Goal: Consume media (video, audio): Consume media (video, audio)

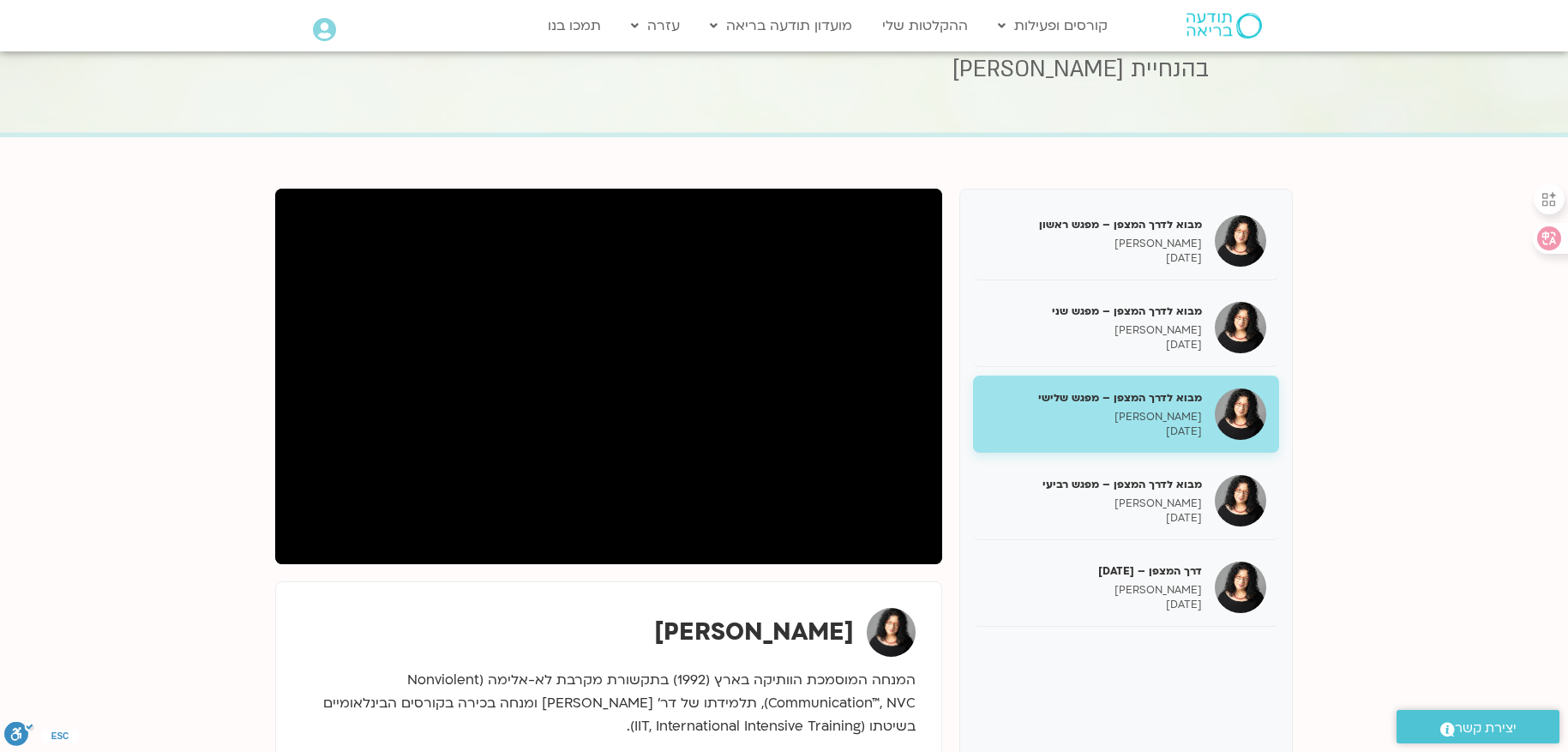
scroll to position [85, 0]
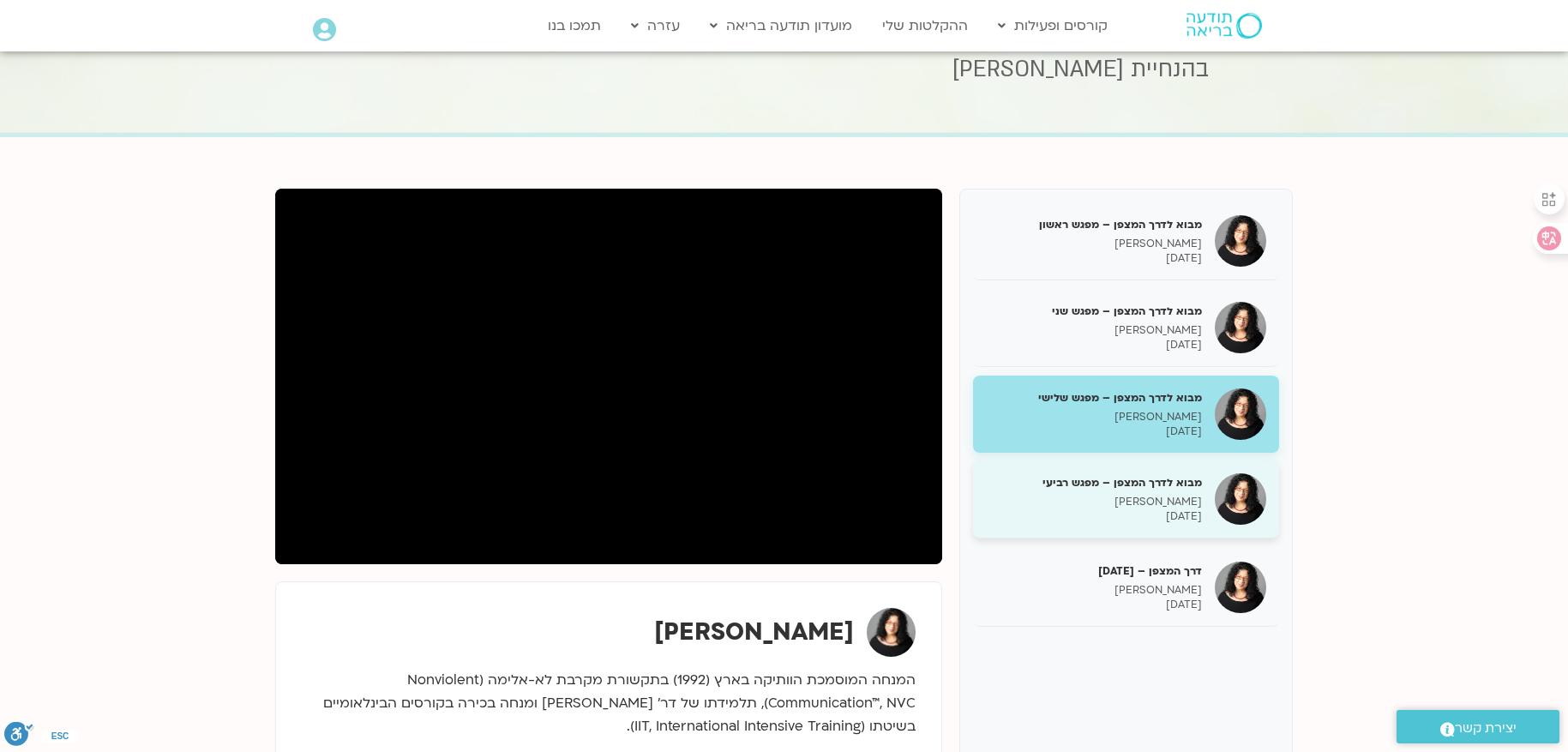
click at [1129, 511] on p "[DATE]" at bounding box center [1094, 516] width 216 height 15
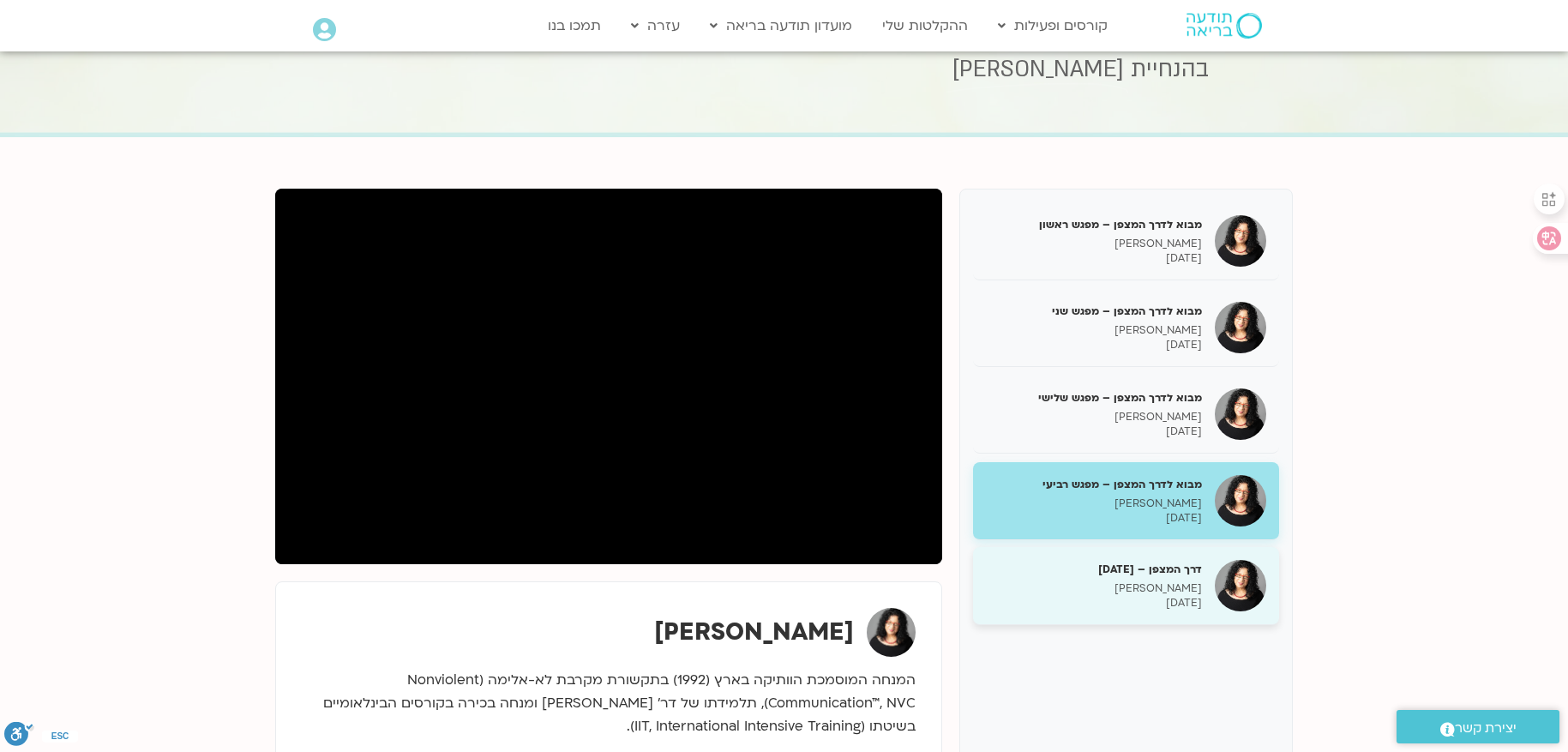
click at [1117, 574] on h5 "דרך המצפן – [DATE]" at bounding box center [1094, 569] width 216 height 16
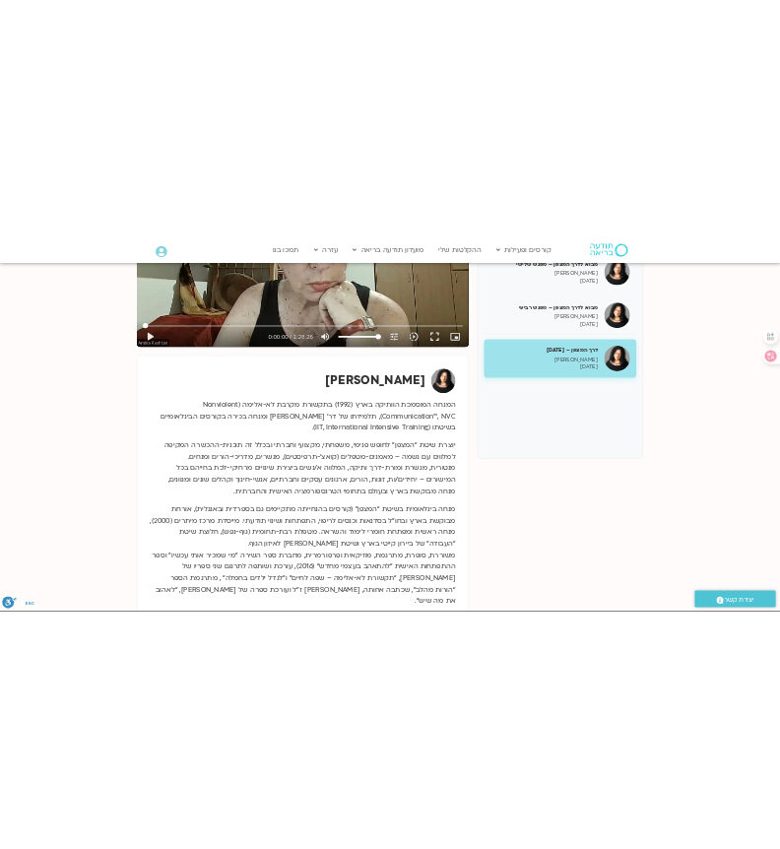
scroll to position [98, 0]
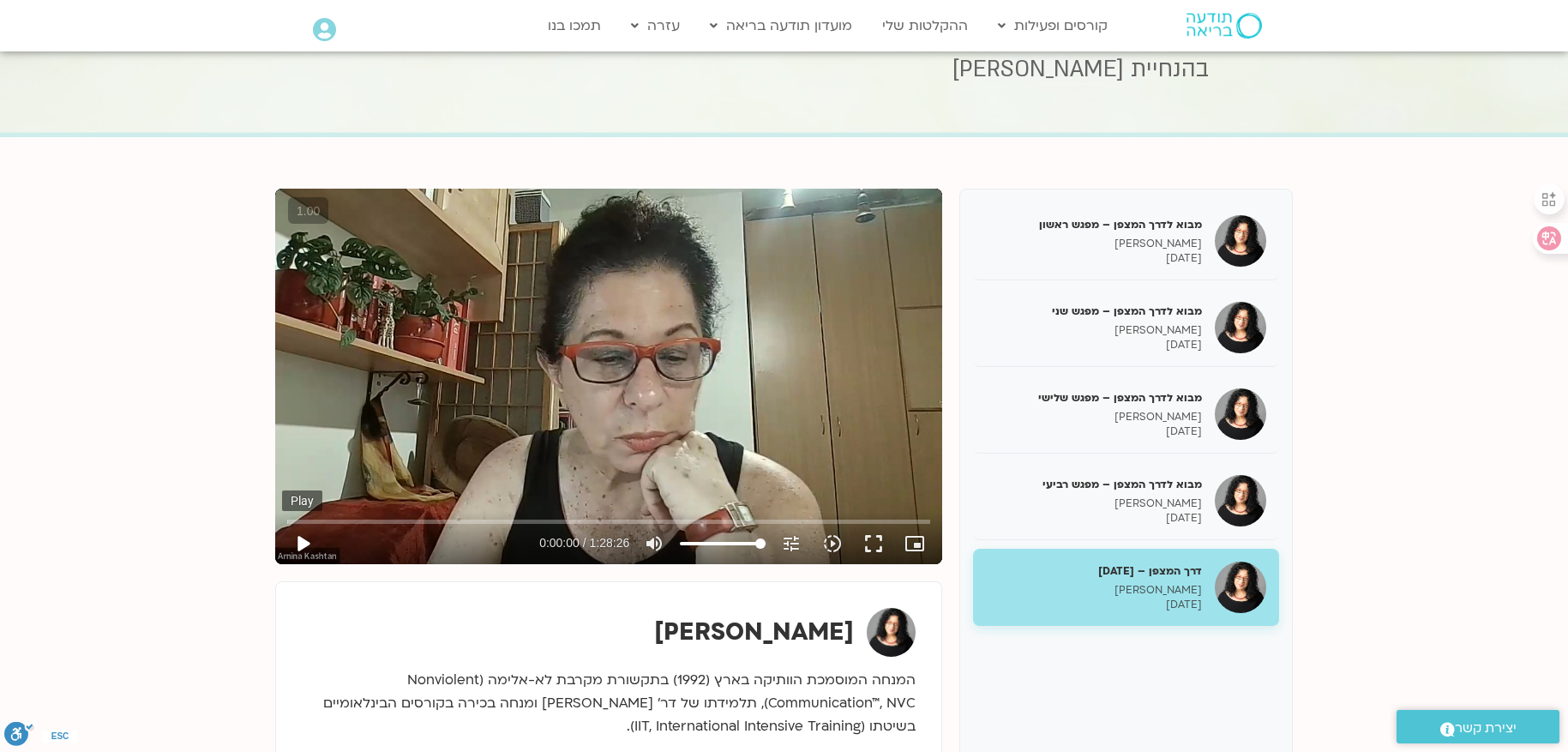
click at [306, 539] on button "play_arrow" at bounding box center [302, 543] width 41 height 41
click at [306, 539] on button "pause" at bounding box center [302, 543] width 41 height 41
drag, startPoint x: 504, startPoint y: 388, endPoint x: 822, endPoint y: 359, distance: 319.3
click at [822, 359] on div "Skip Ad 5:11 play_arrow 0:00:01 / 1:28:26 volume_up Mute tune Resolution Auto 7…" at bounding box center [609, 376] width 667 height 375
click at [293, 534] on button "pause" at bounding box center [302, 543] width 41 height 41
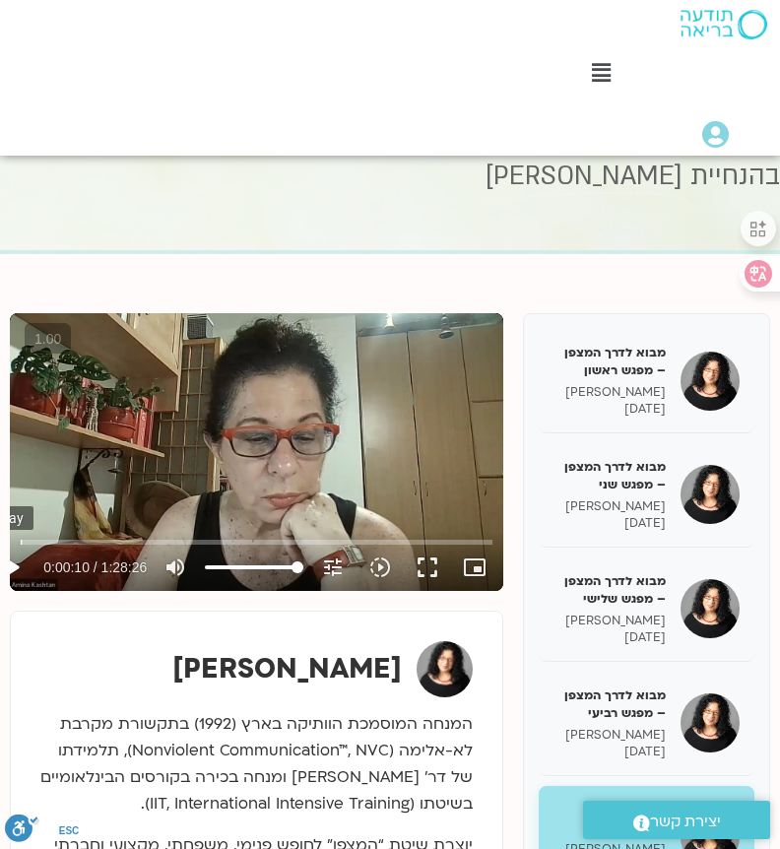
click at [19, 563] on button "play_arrow" at bounding box center [10, 567] width 47 height 47
type input "22.043877"
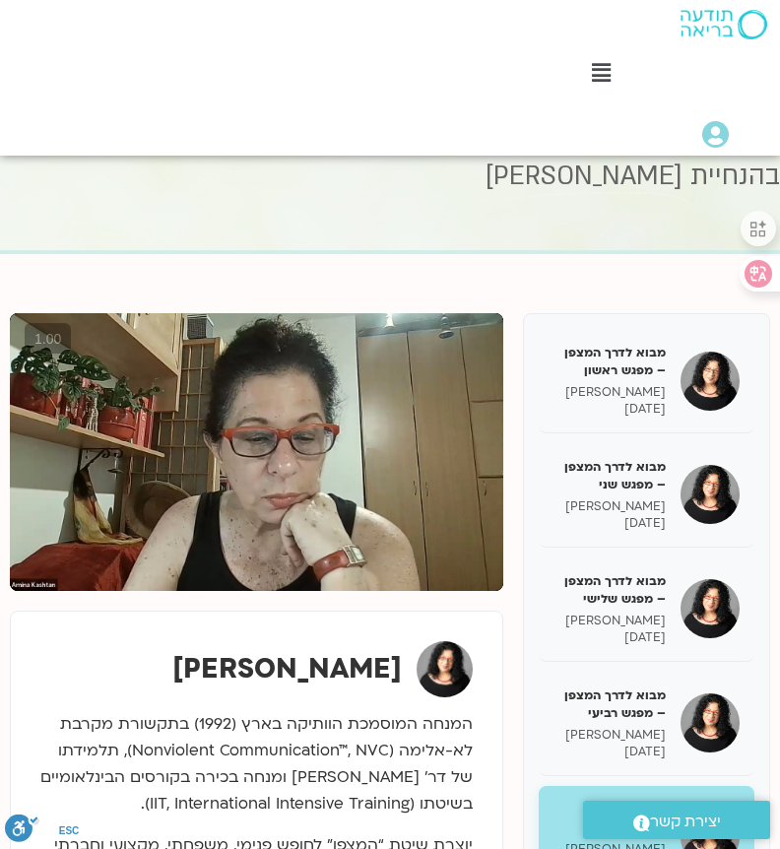
click at [16, 559] on button "pause" at bounding box center [10, 567] width 47 height 47
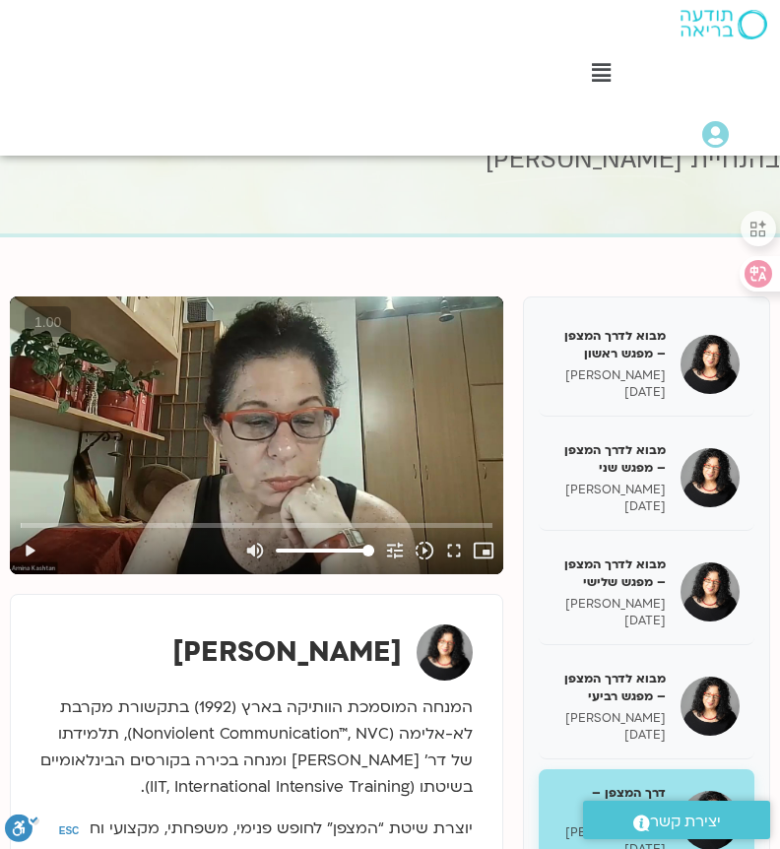
scroll to position [97, 0]
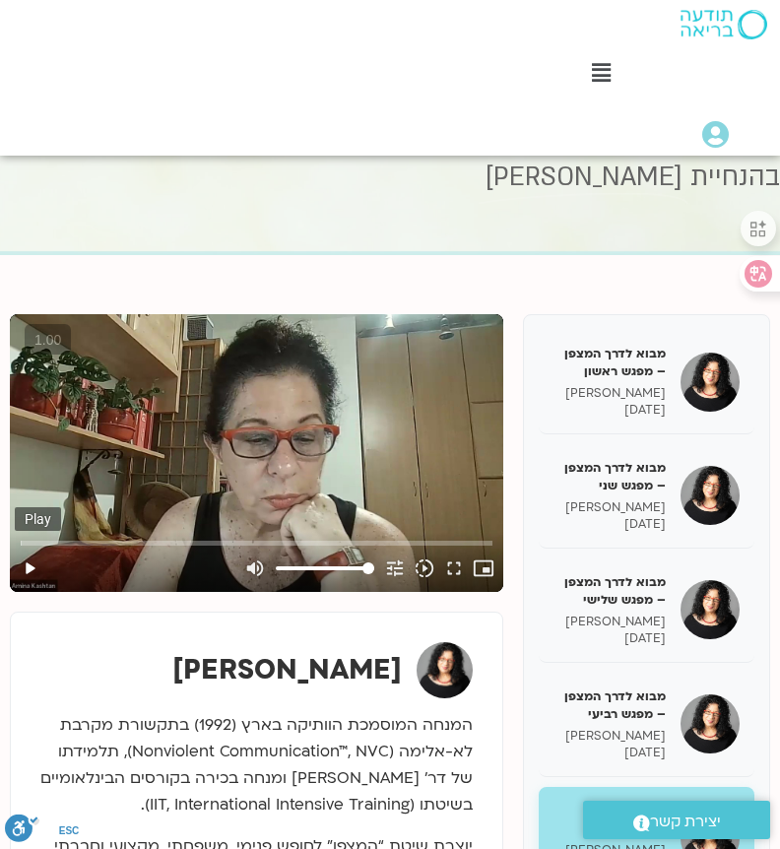
click at [20, 563] on button "play_arrow" at bounding box center [30, 568] width 30 height 47
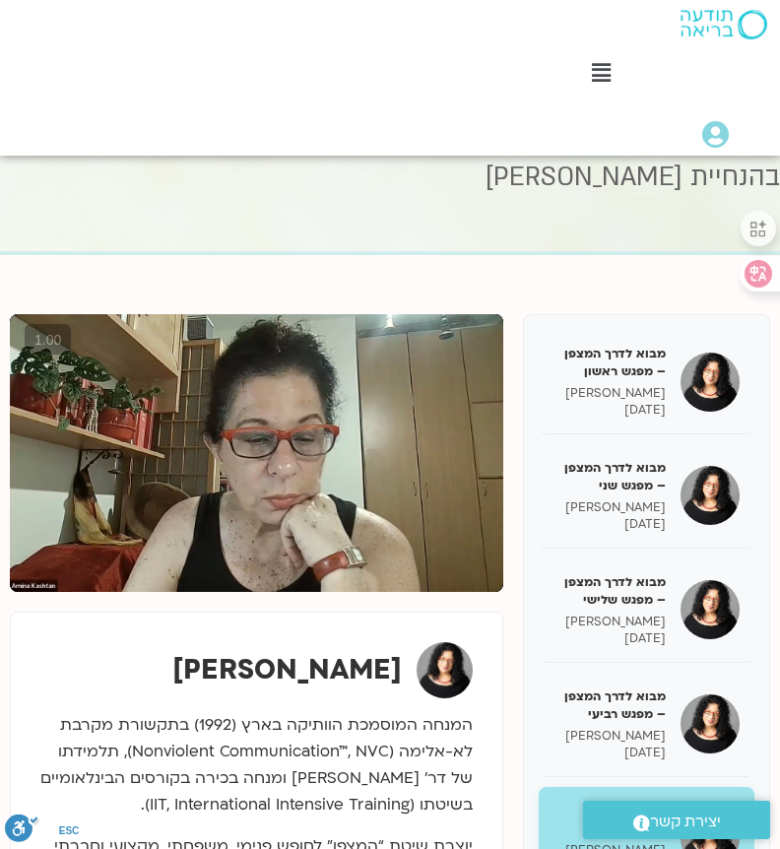
click at [33, 566] on button "pause" at bounding box center [30, 568] width 30 height 47
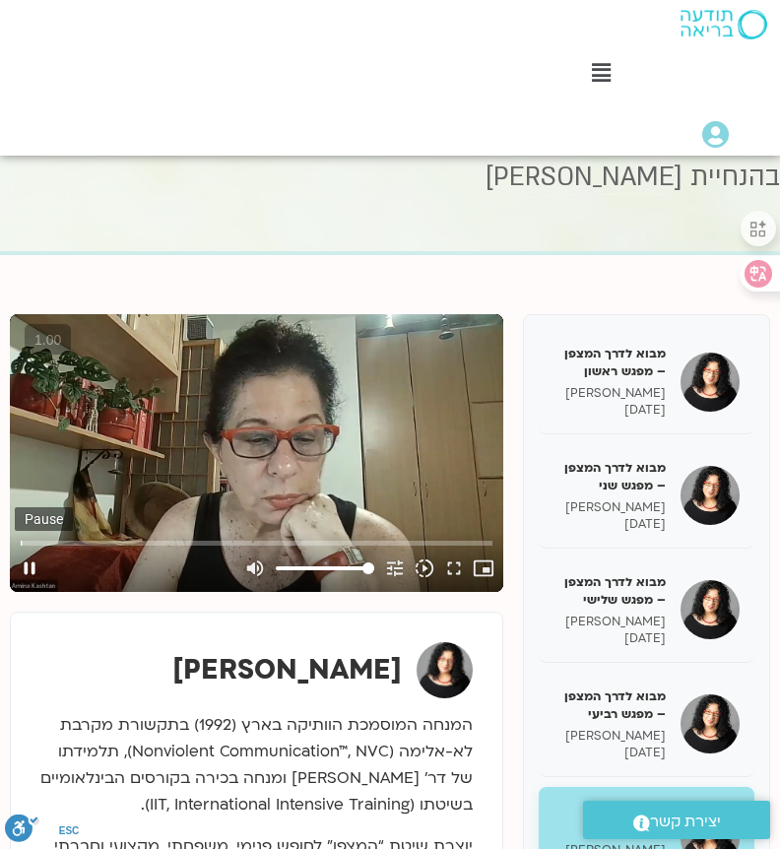
click at [34, 561] on button "pause" at bounding box center [30, 568] width 30 height 47
type input "9.87727"
click at [21, 561] on button "play_arrow" at bounding box center [30, 568] width 30 height 47
click at [37, 572] on button "pause" at bounding box center [30, 568] width 30 height 47
click at [434, 412] on div "Skip Ad 2:05 play_arrow volume_up Mute tune Resolution Auto 720p slow_motion_vi…" at bounding box center [256, 453] width 493 height 278
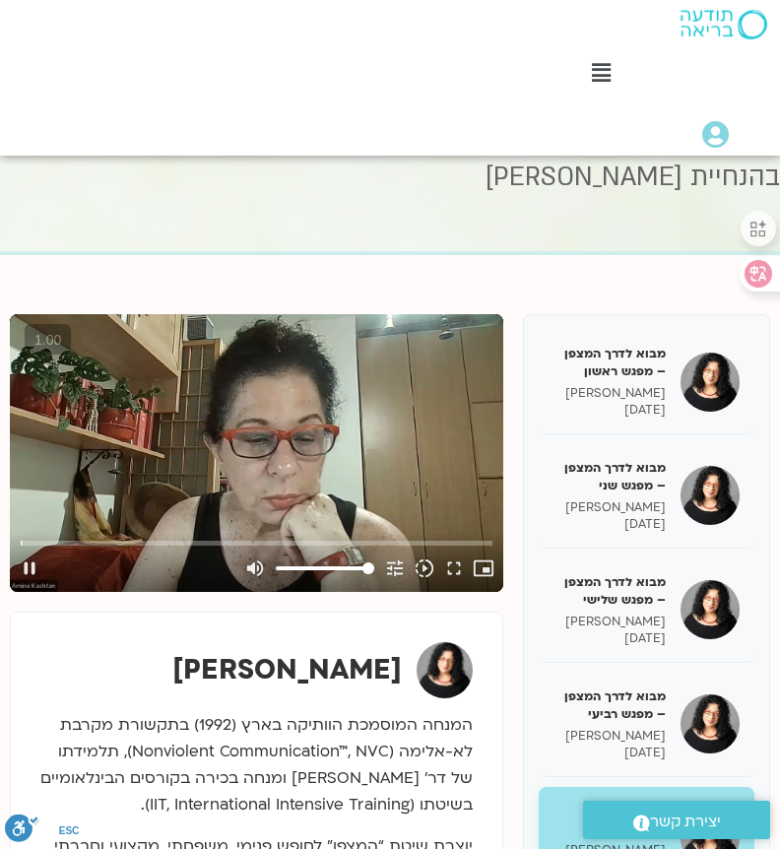
click at [328, 430] on div "Skip Ad 2:05 pause volume_up Mute tune Resolution Auto 720p slow_motion_video P…" at bounding box center [256, 453] width 493 height 278
type input "15.389602"
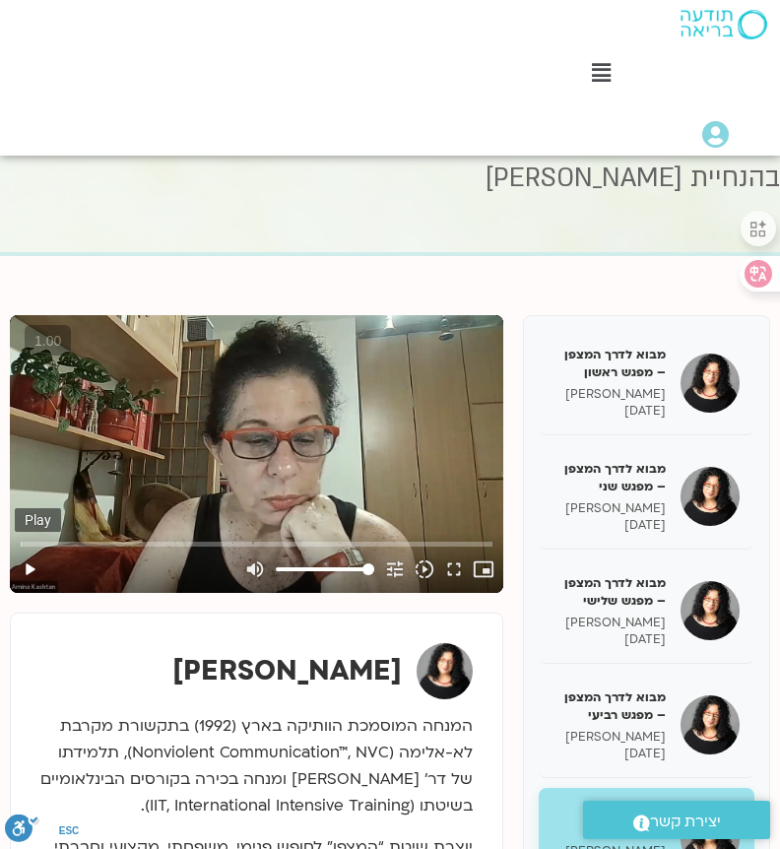
click at [35, 573] on button "play_arrow" at bounding box center [30, 568] width 30 height 47
click at [31, 568] on button "pause" at bounding box center [30, 568] width 30 height 47
type input "1.46386"
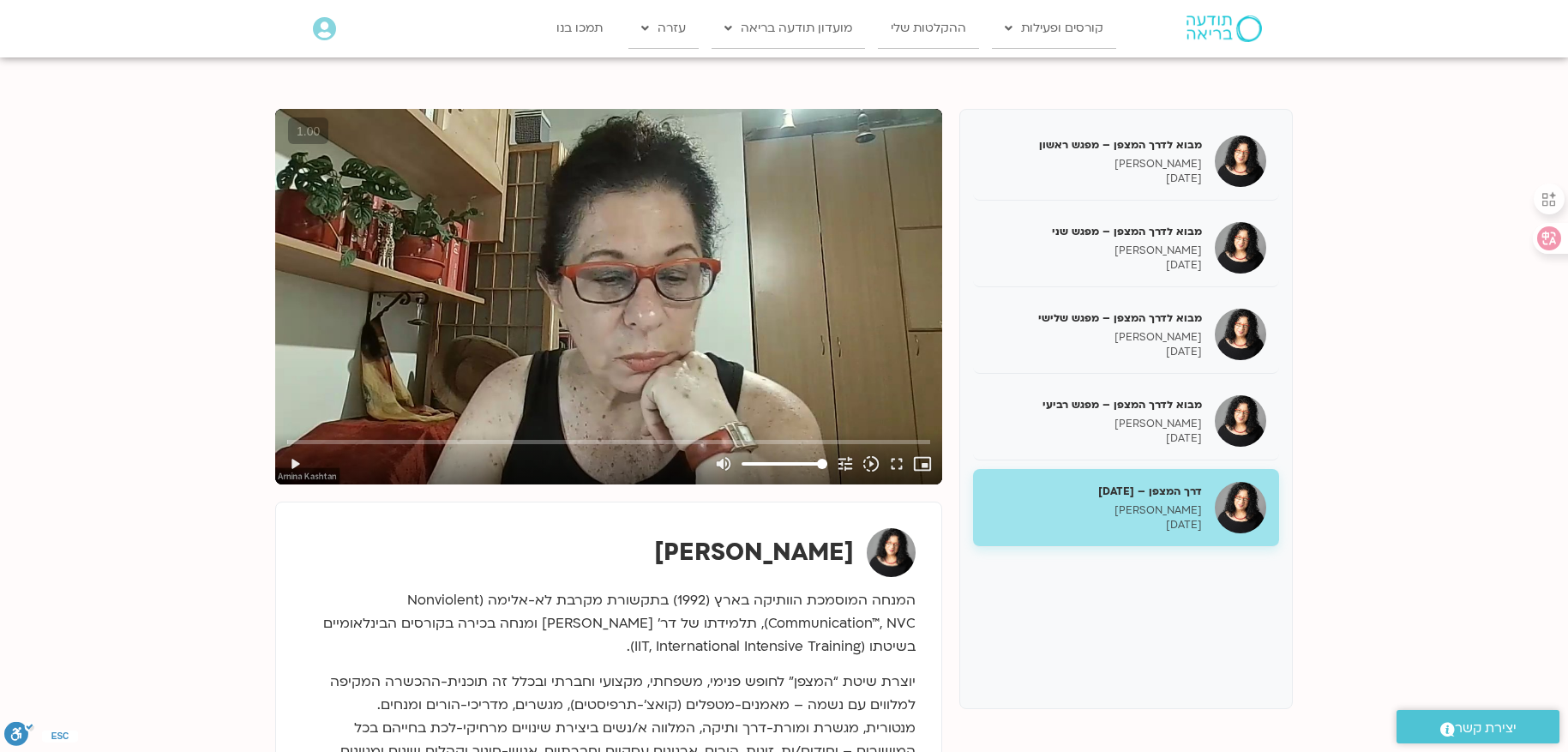
scroll to position [171, 0]
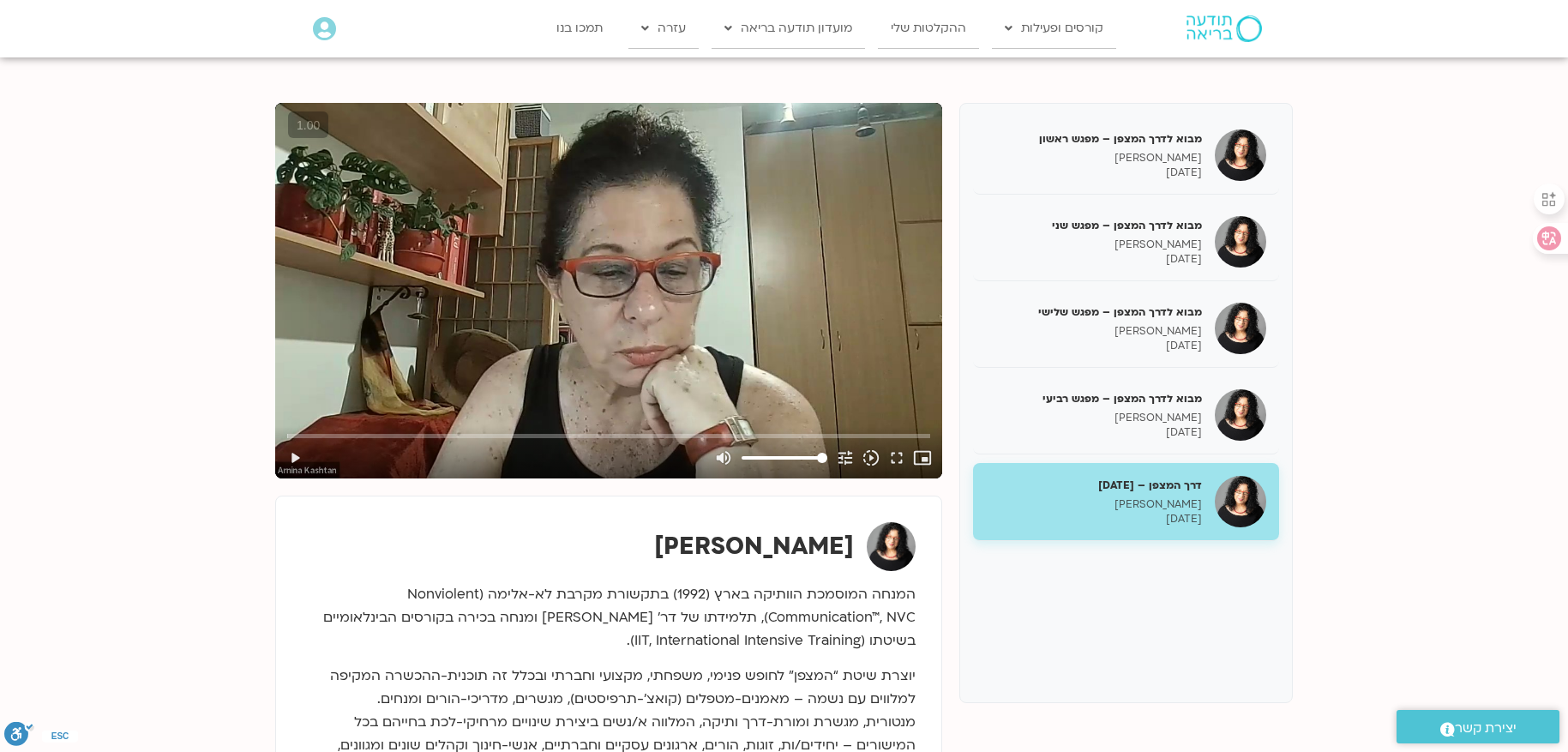
click at [1446, 316] on section "מבוא לדרך המצפן – מפגש ראשון [PERSON_NAME] [DATE] מבוא לדרך המצפן – מפגש שני [P…" at bounding box center [784, 708] width 1568 height 1313
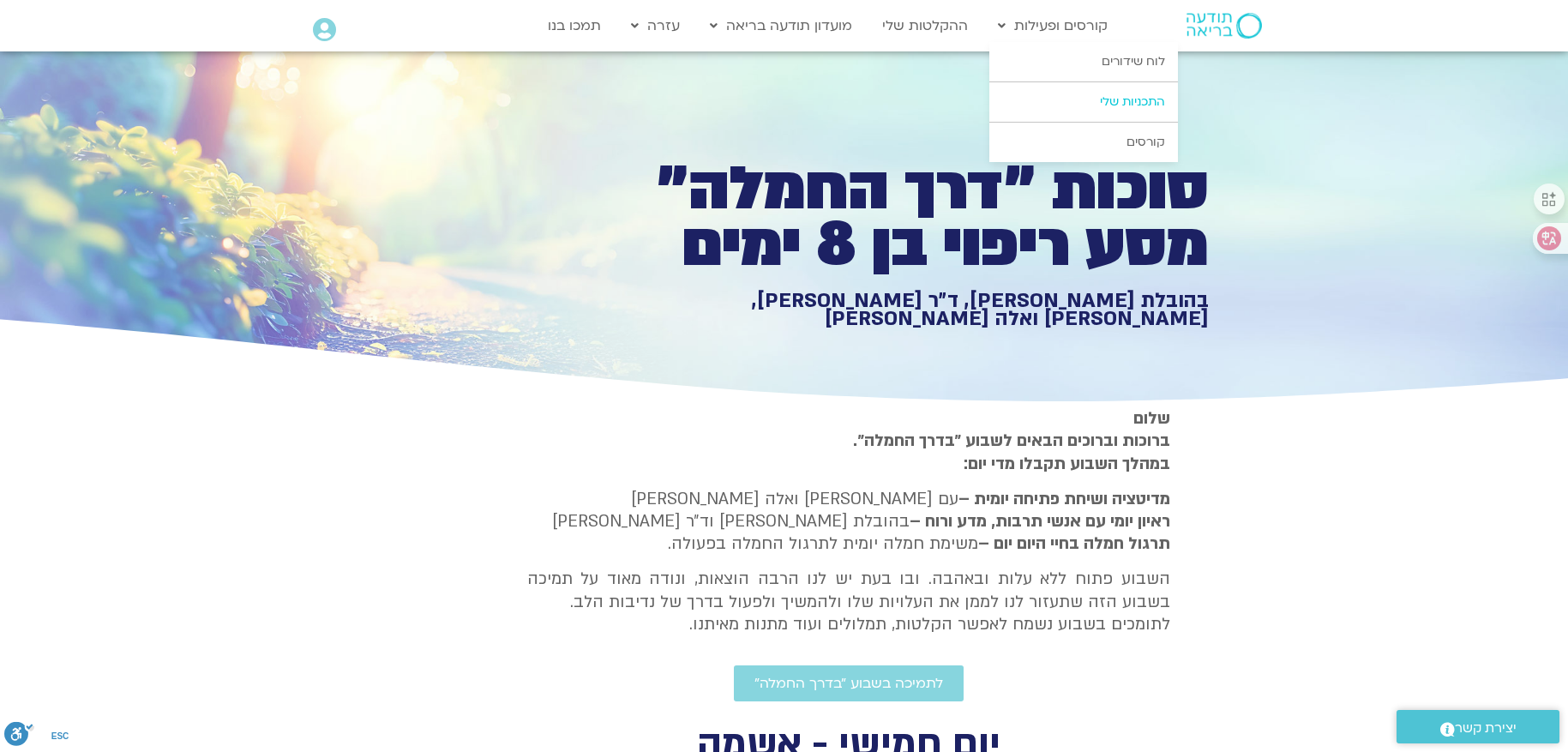
click at [1033, 97] on link "התכניות שלי" at bounding box center [1083, 102] width 189 height 39
type input "1377.76"
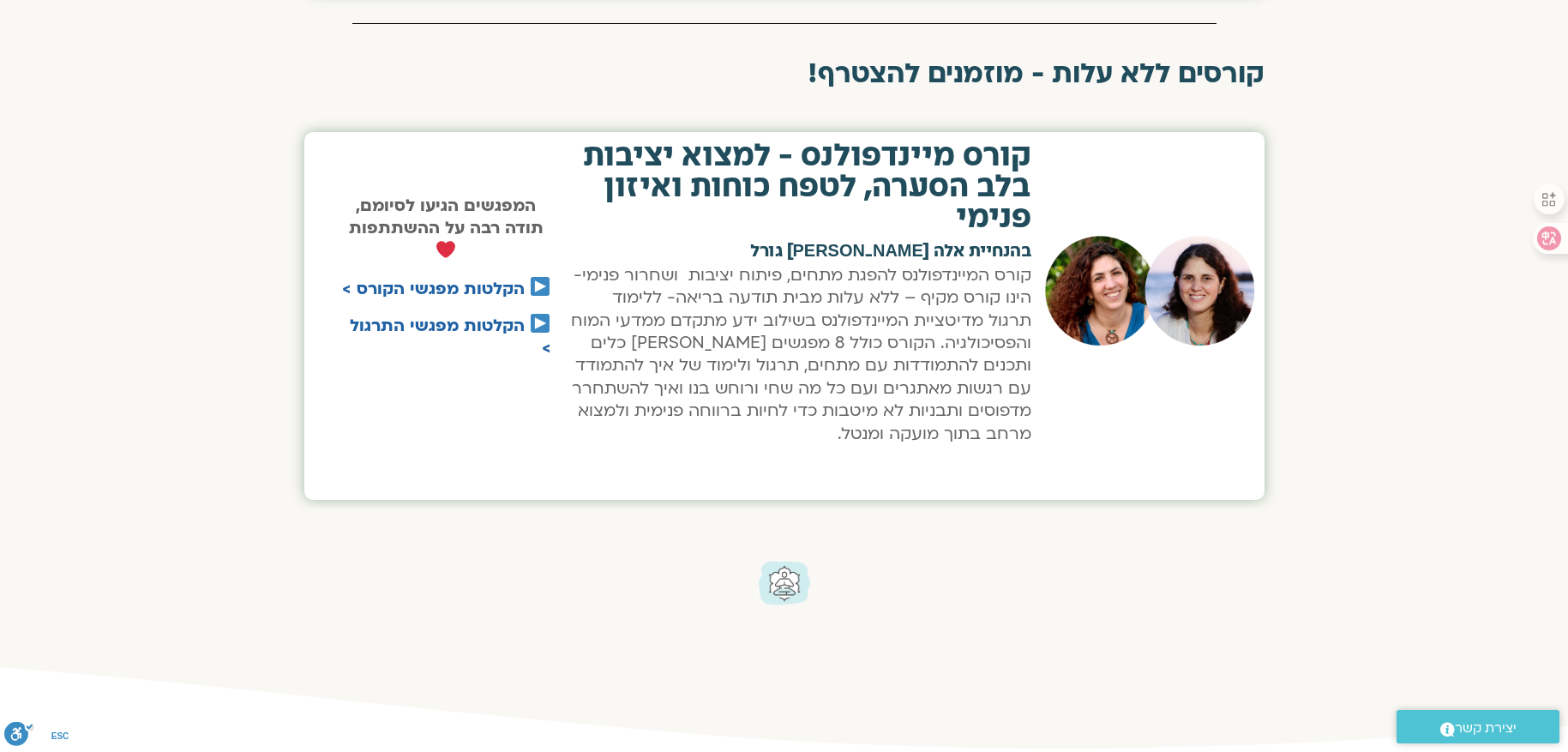
scroll to position [1114, 0]
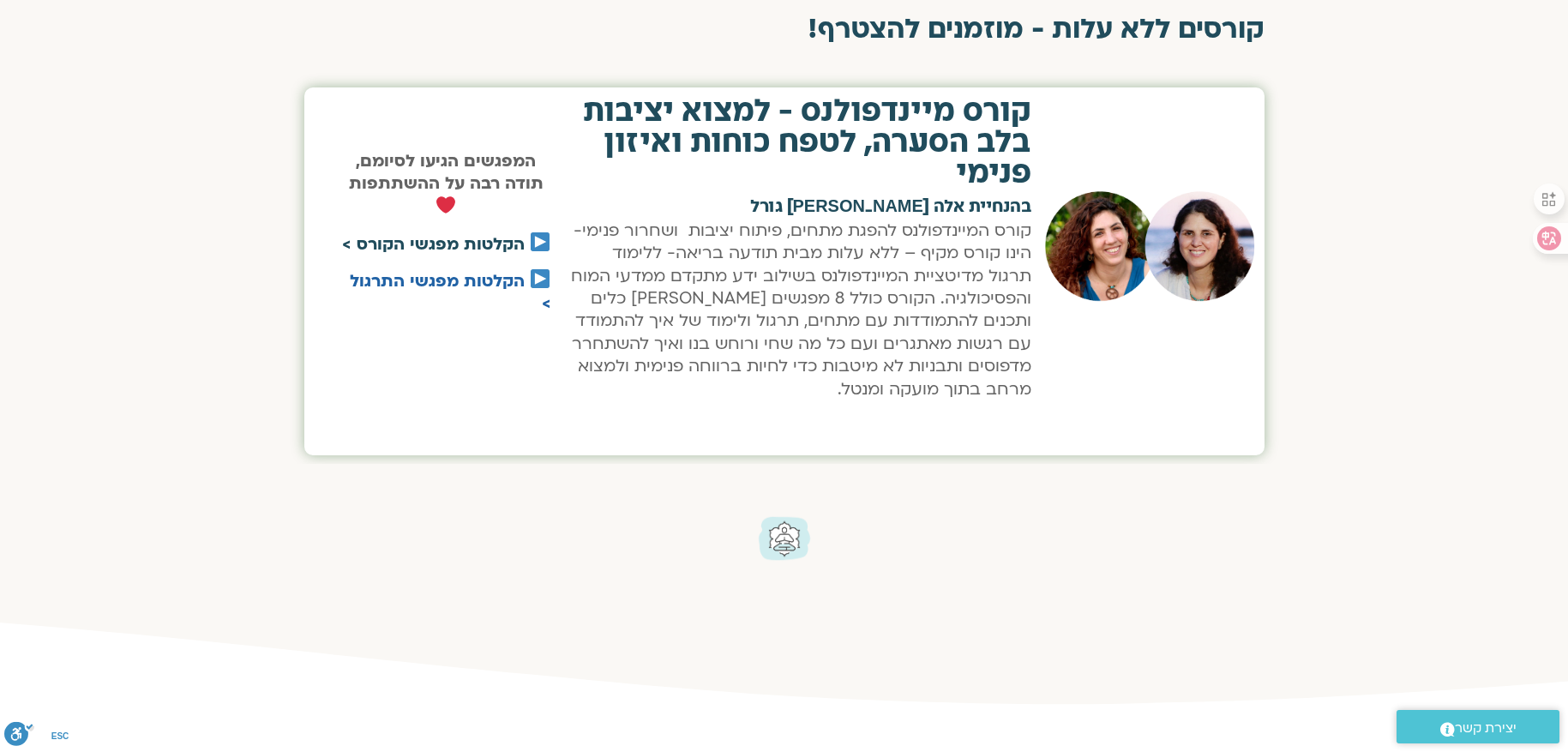
click at [399, 239] on link "הקלטות מפגשי הקורס >" at bounding box center [434, 245] width 183 height 23
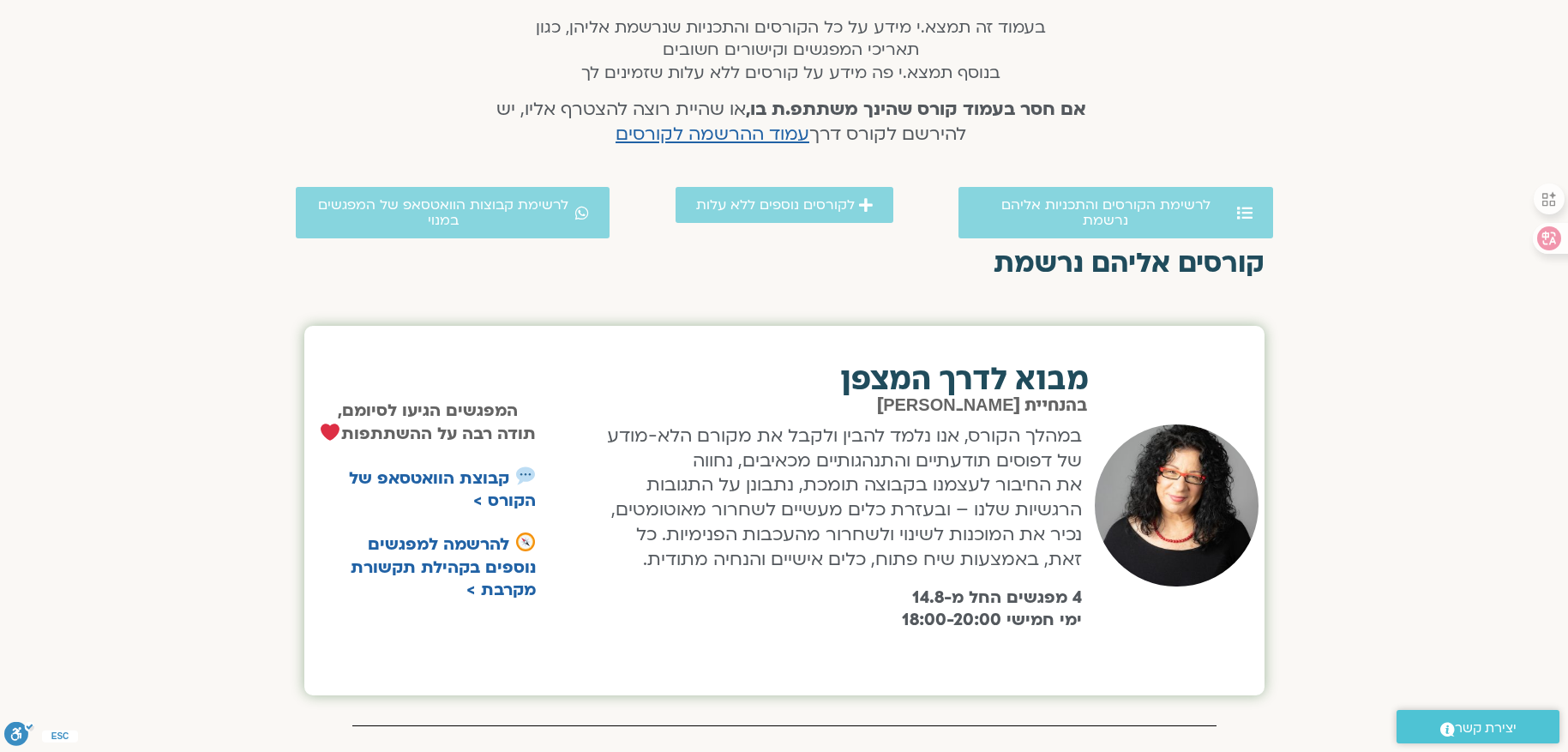
scroll to position [85, 0]
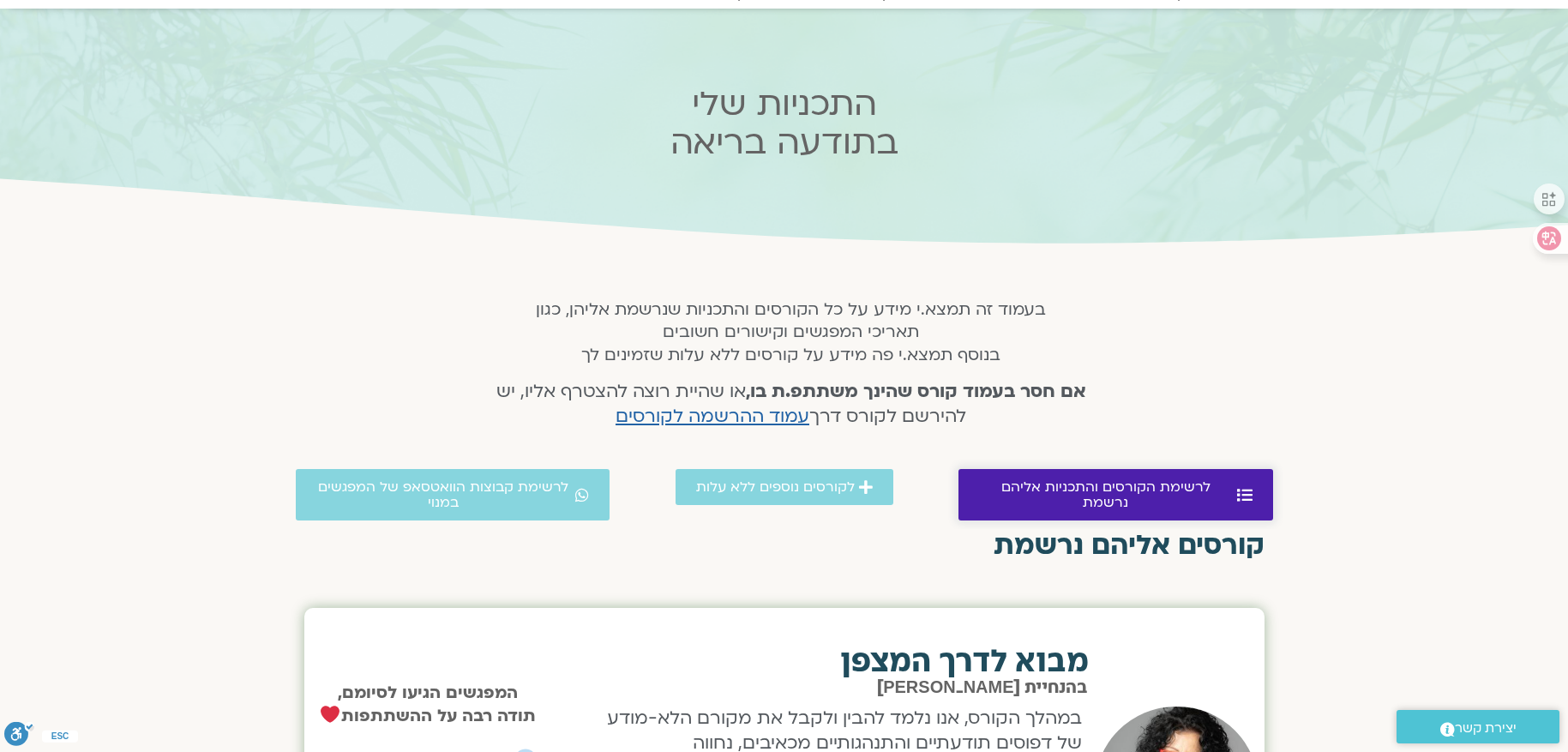
click at [1106, 493] on span "לרשימת הקורסים והתכניות אליהם נרשמת" at bounding box center [1105, 494] width 253 height 30
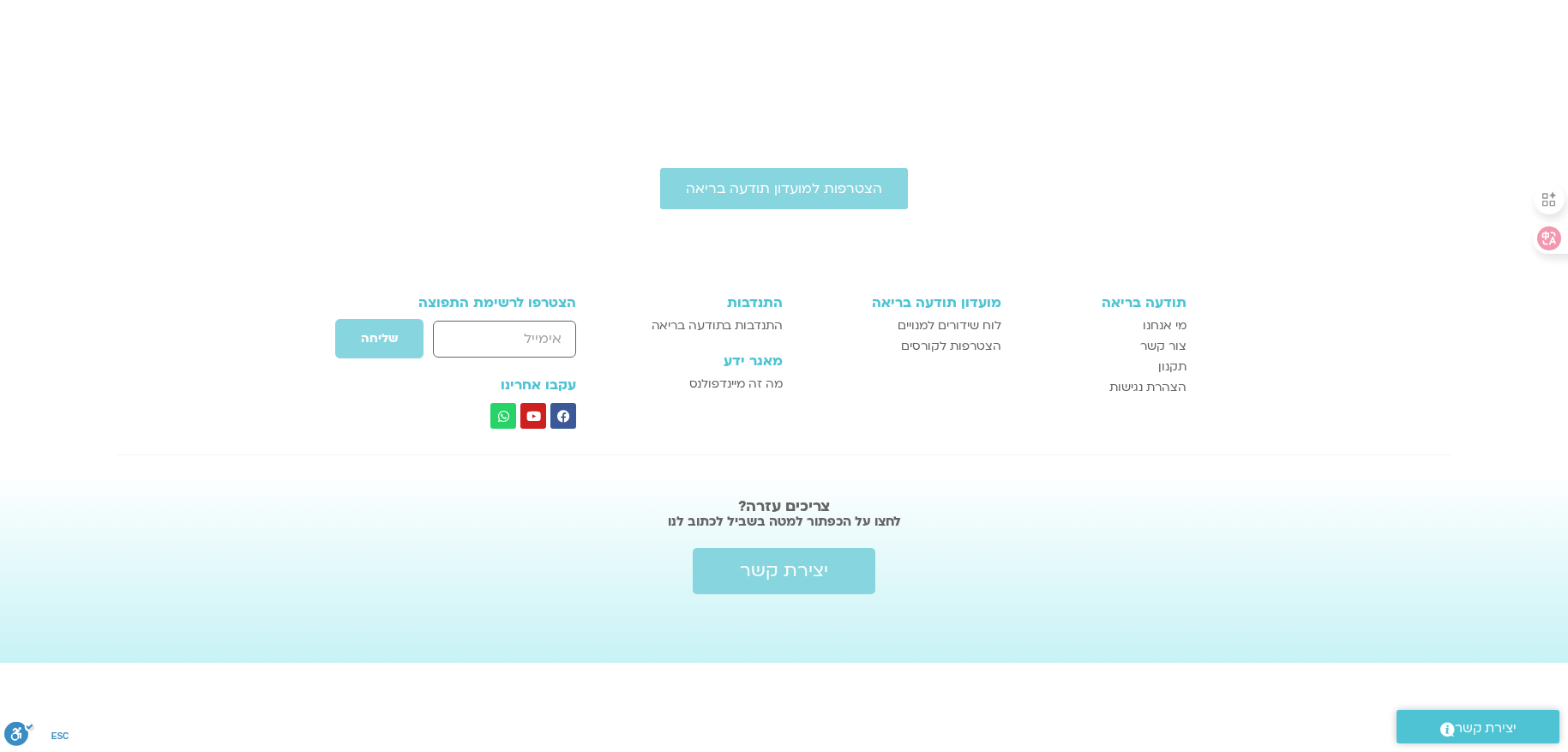
scroll to position [1241, 0]
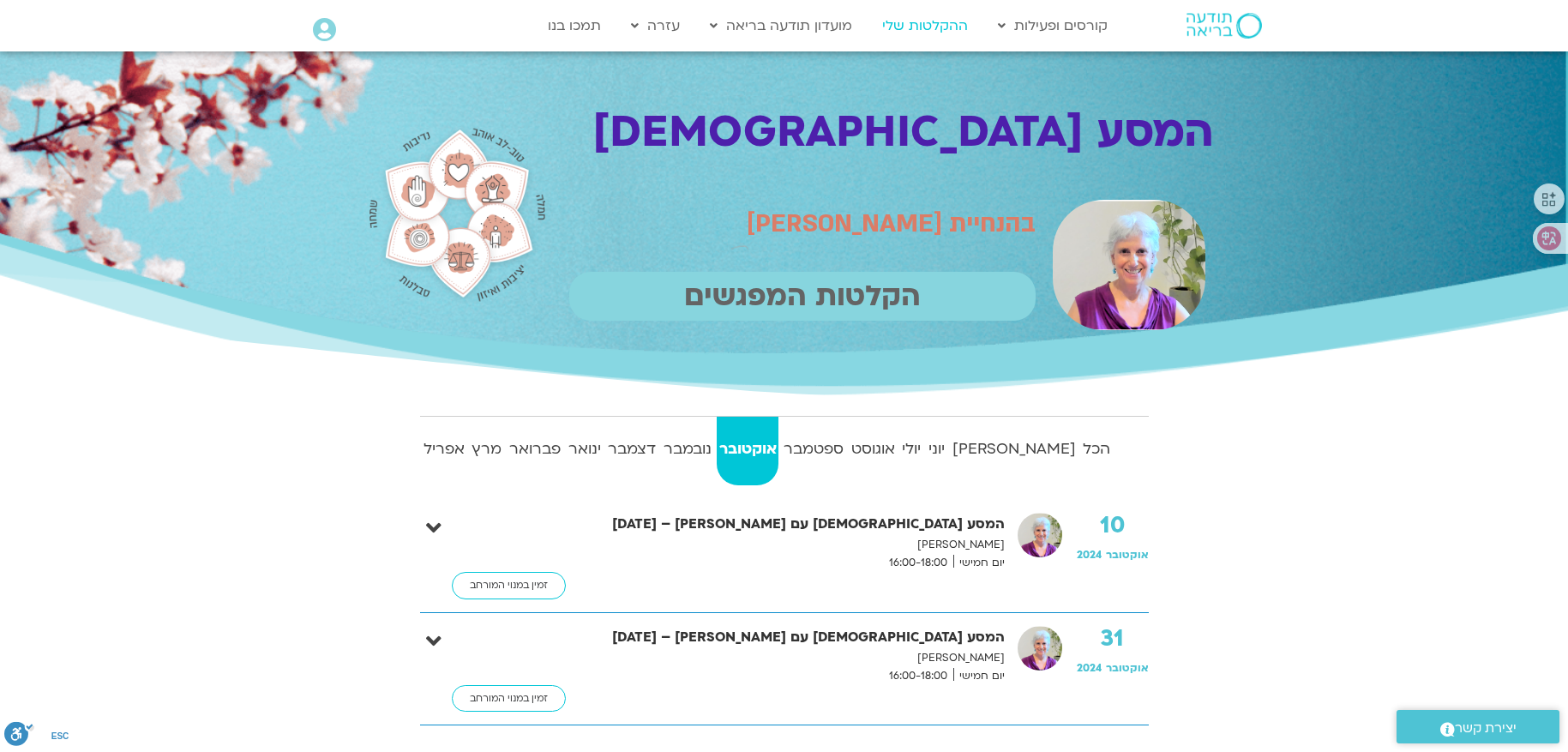
click at [919, 23] on link "ההקלטות שלי" at bounding box center [925, 25] width 103 height 32
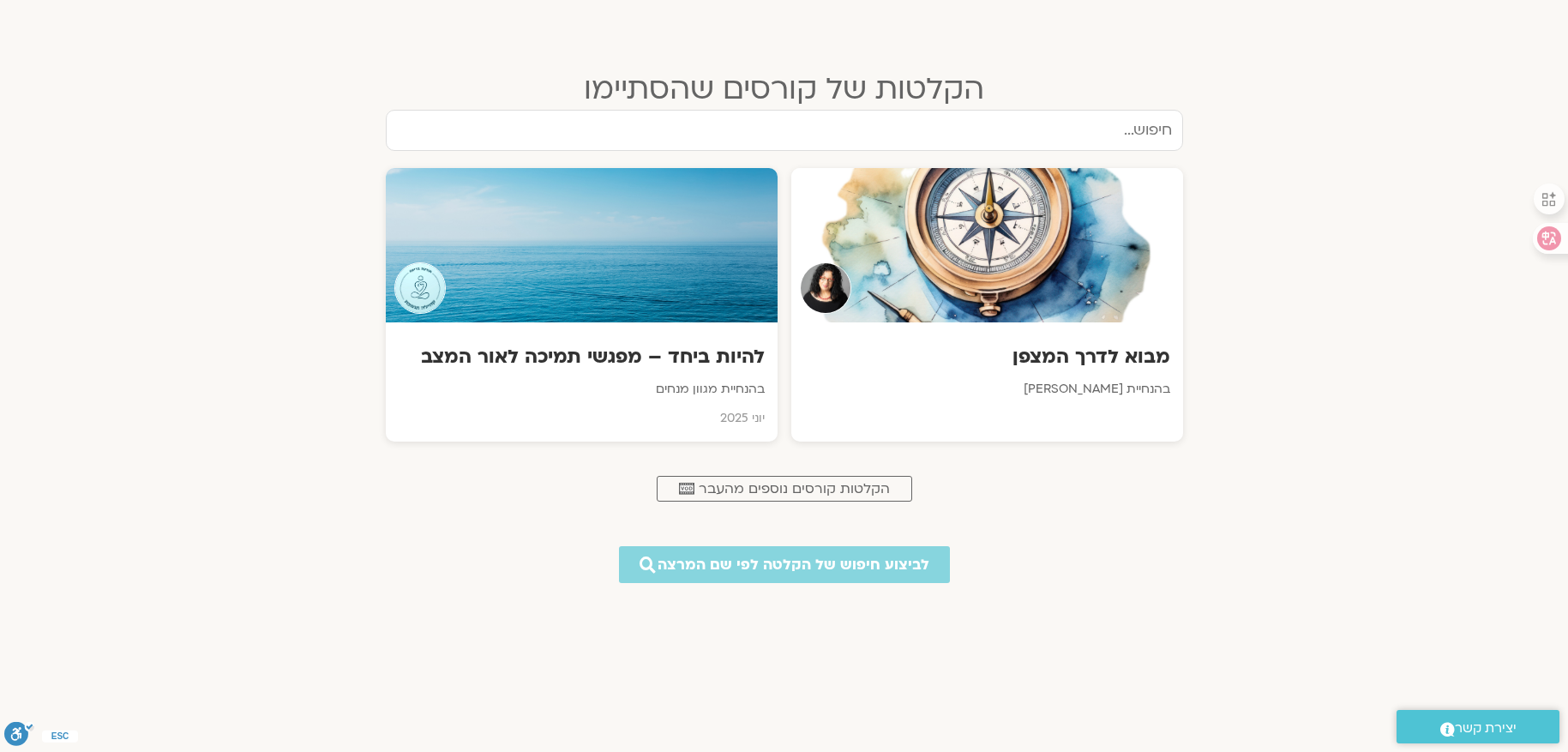
scroll to position [686, 0]
click at [852, 491] on span "הקלטות קורסים נוספים מהעבר" at bounding box center [794, 487] width 192 height 16
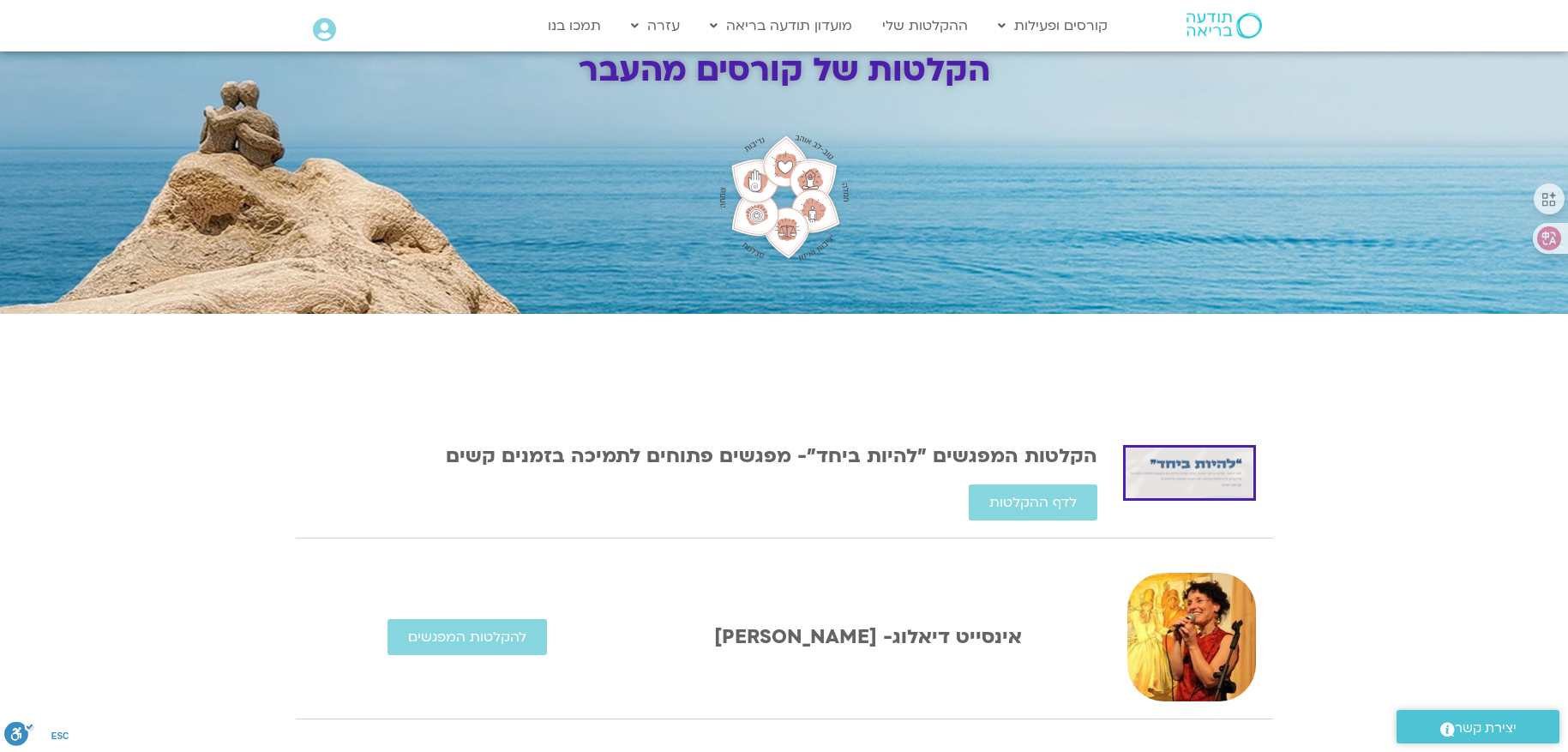
scroll to position [343, 0]
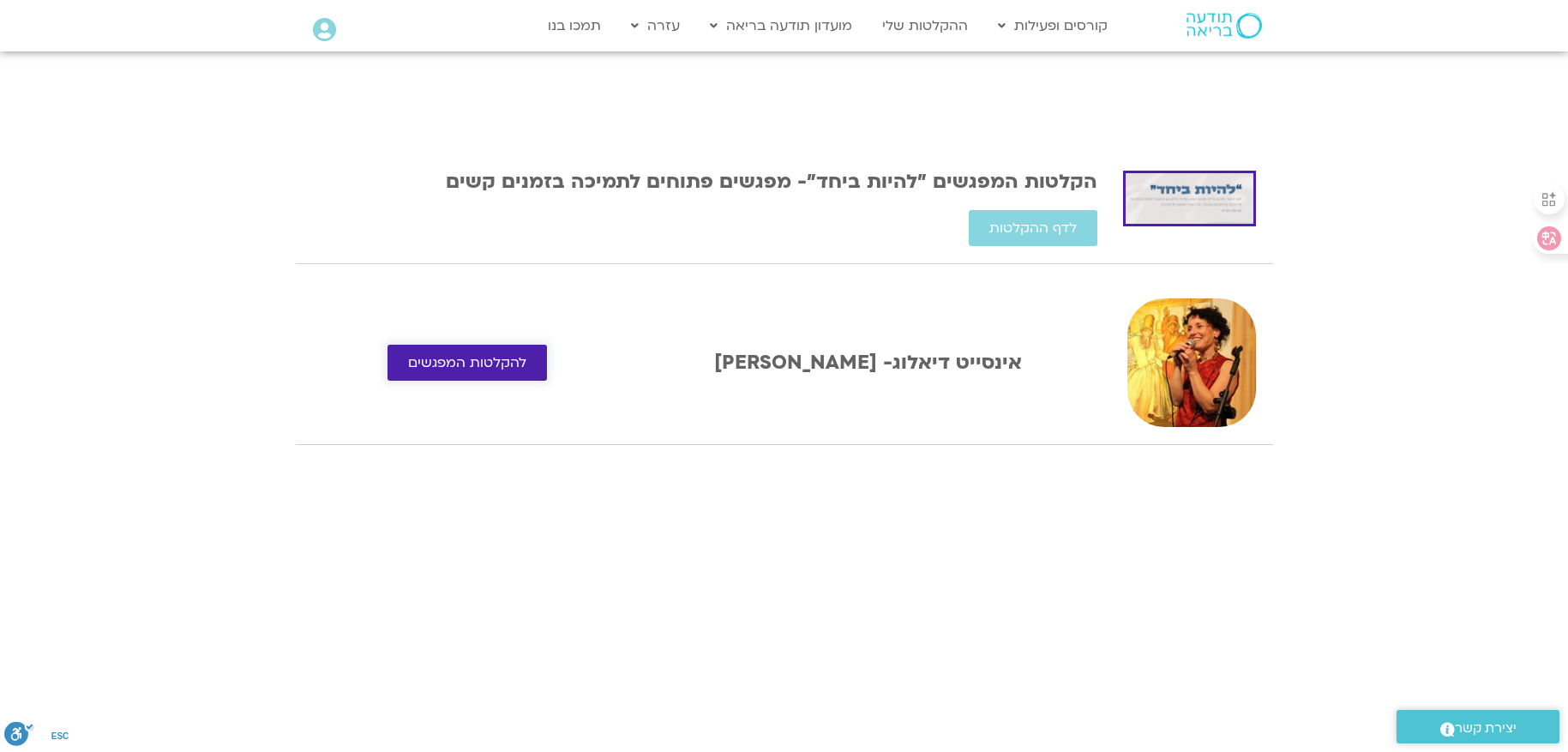
click at [519, 359] on span "להקלטות המפגשים" at bounding box center [468, 363] width 118 height 16
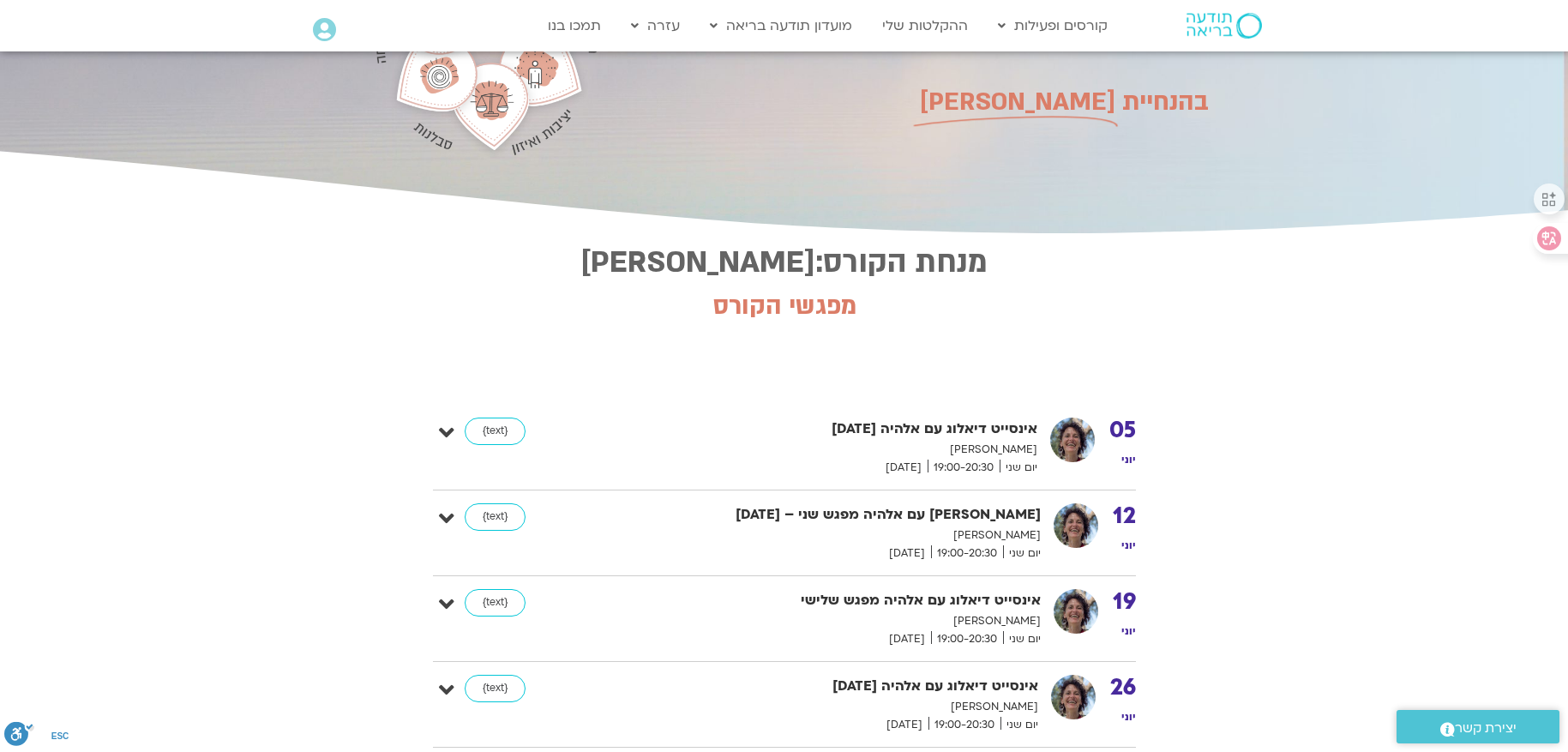
scroll to position [171, 0]
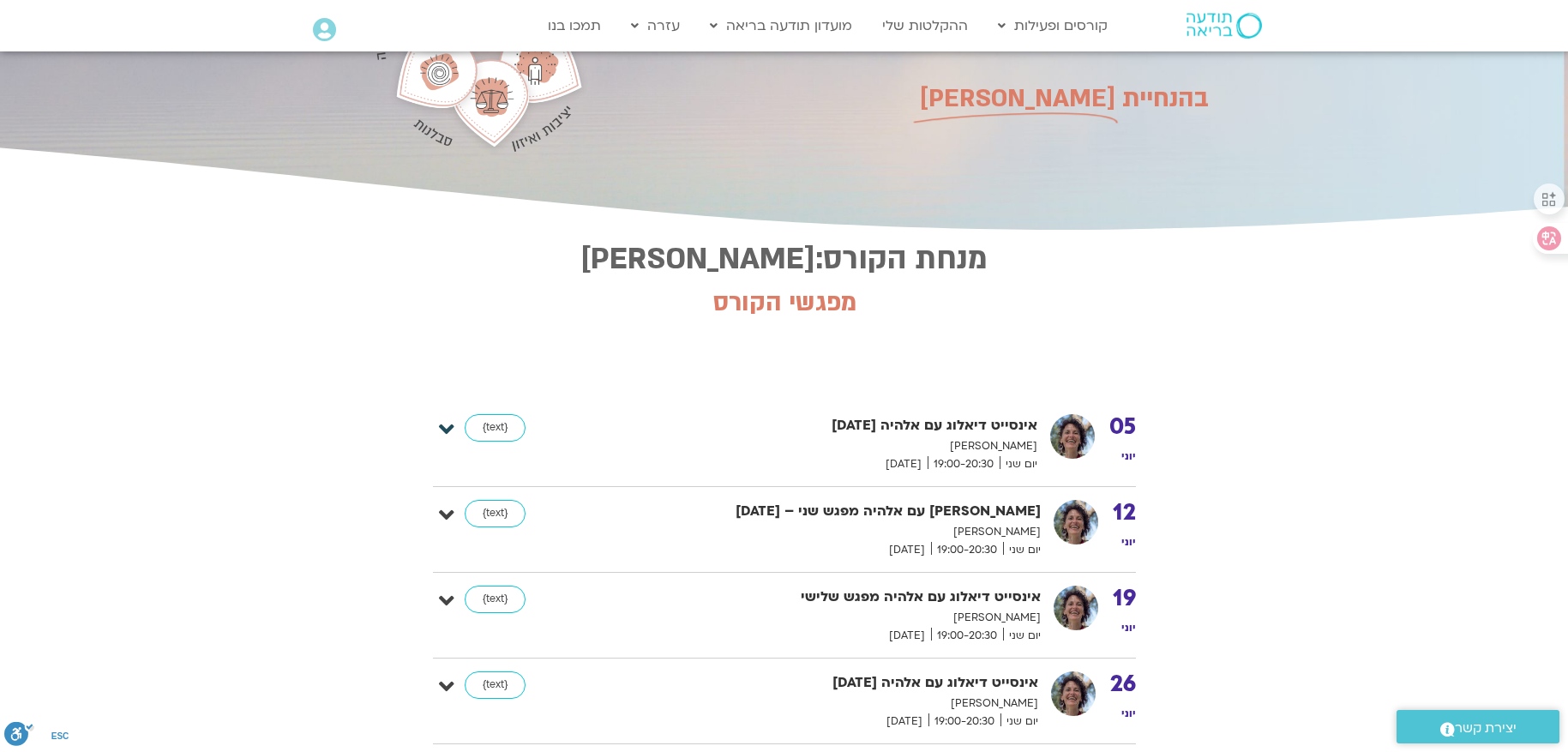
click at [445, 425] on icon at bounding box center [447, 430] width 16 height 24
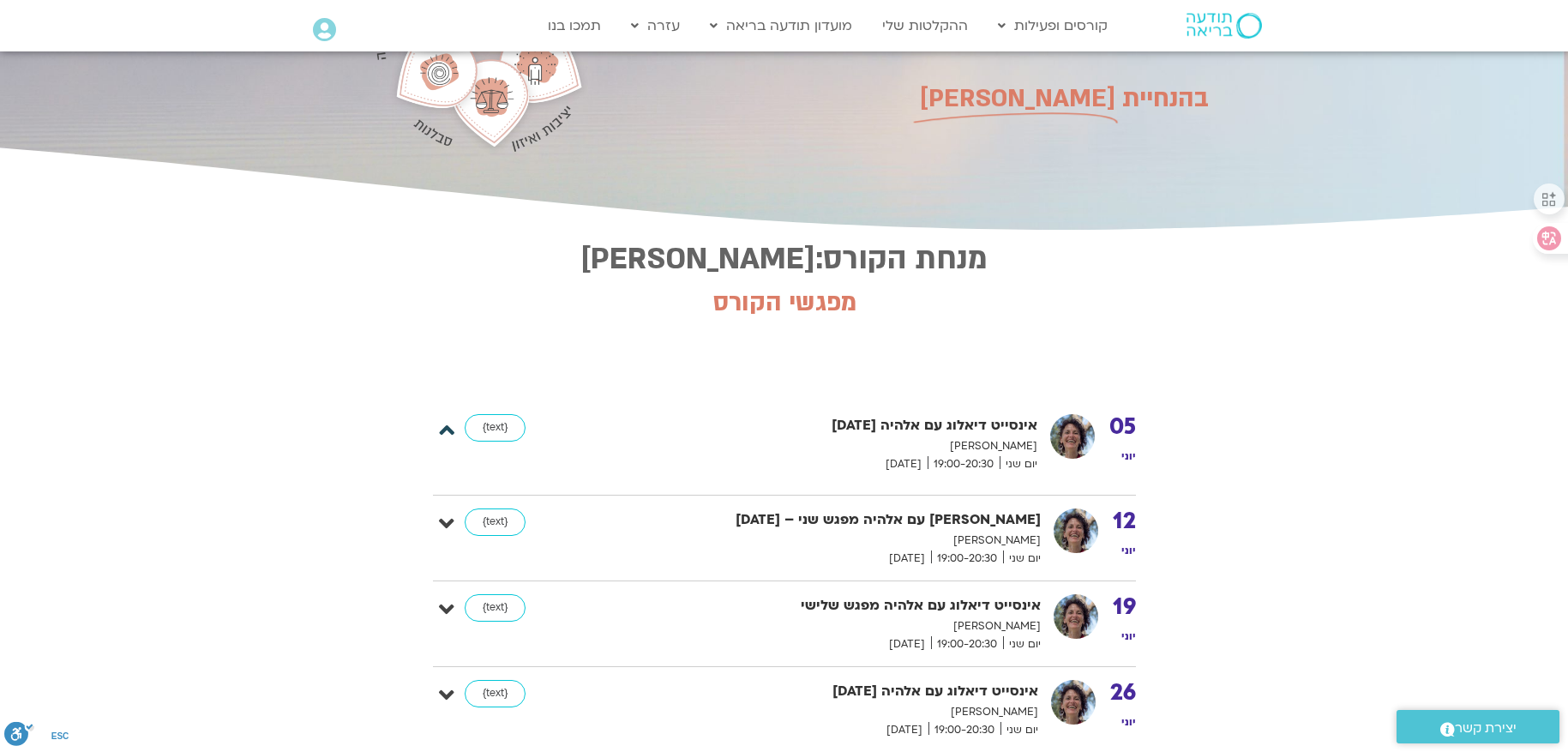
click at [445, 425] on icon at bounding box center [447, 430] width 16 height 24
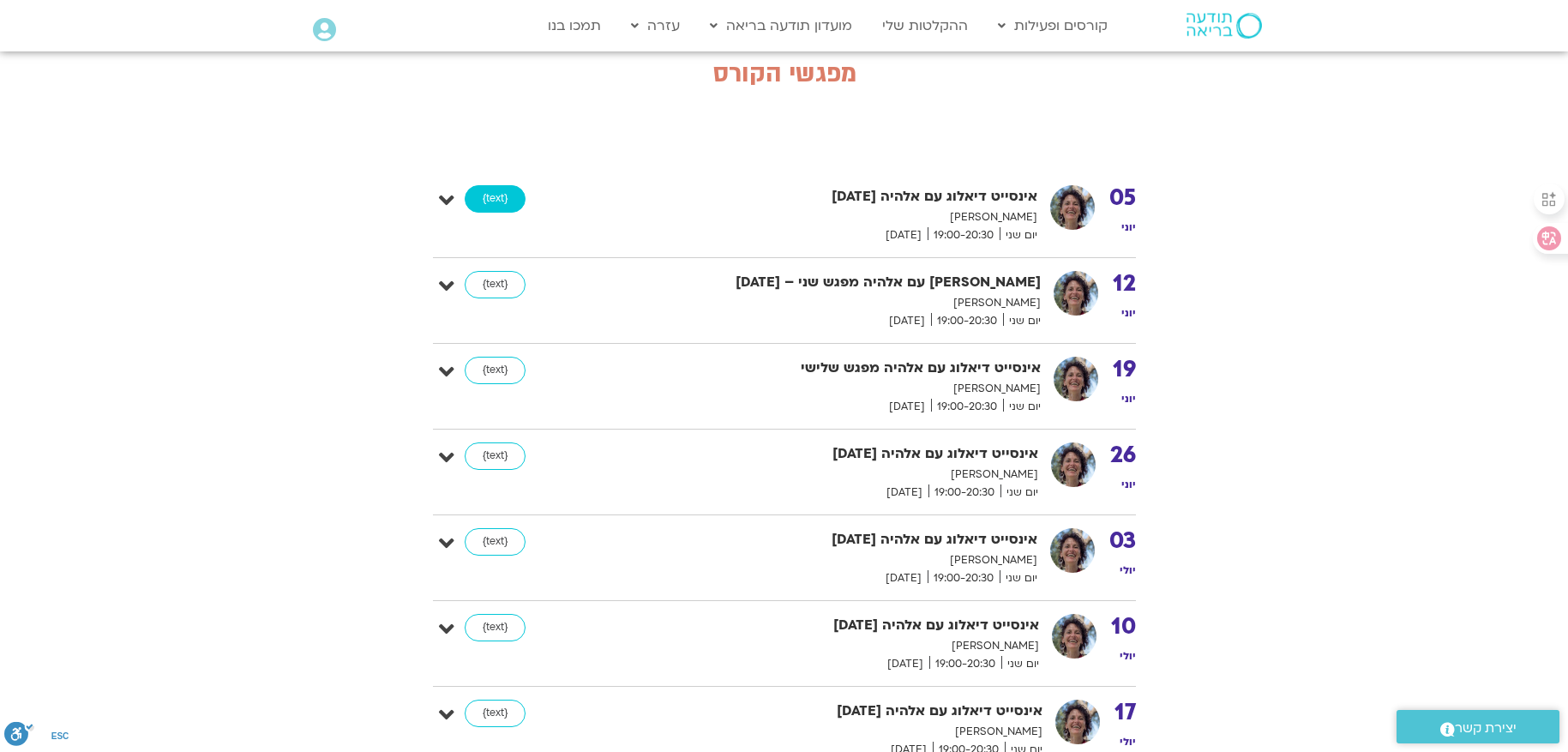
scroll to position [343, 0]
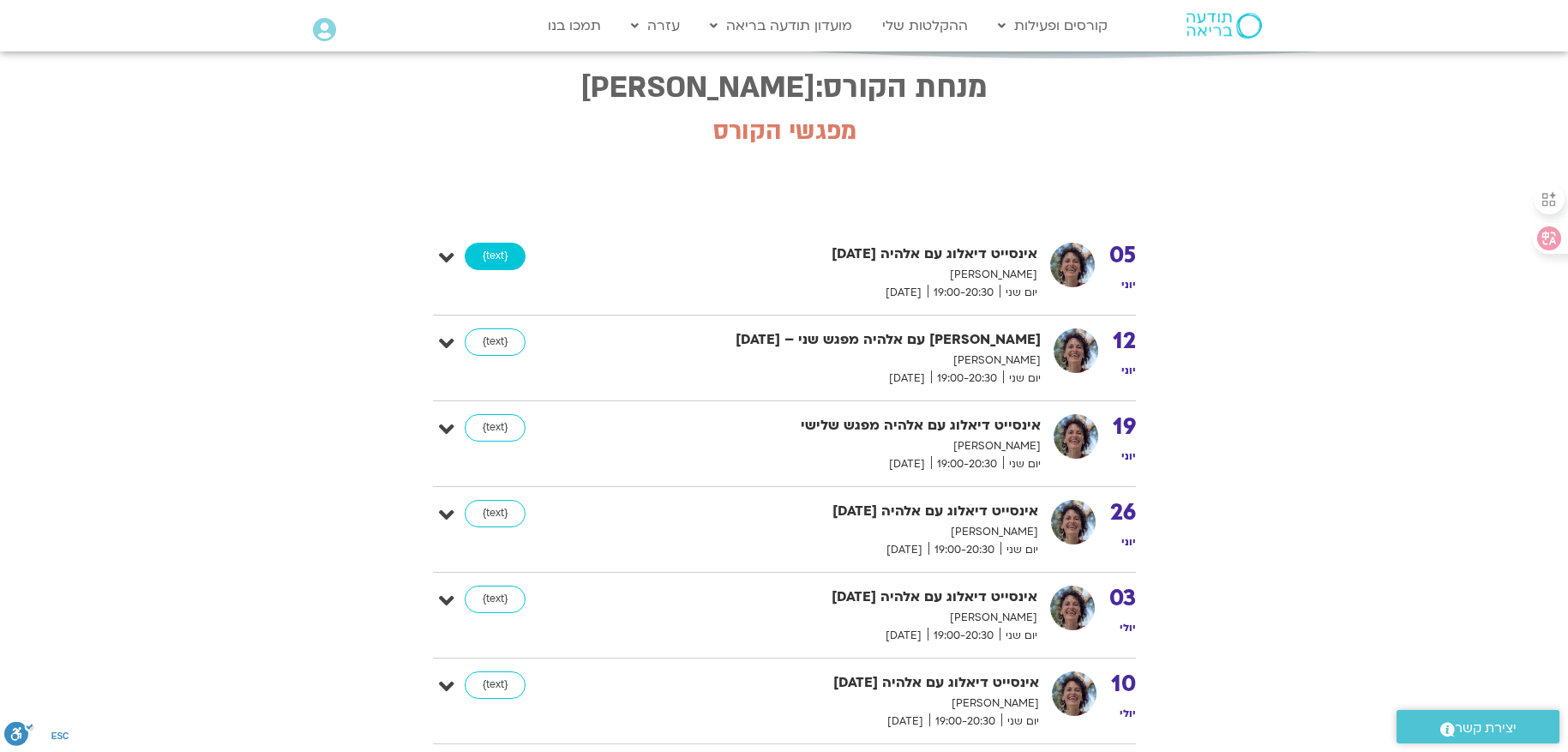
click at [486, 247] on link "{text}" at bounding box center [495, 257] width 61 height 28
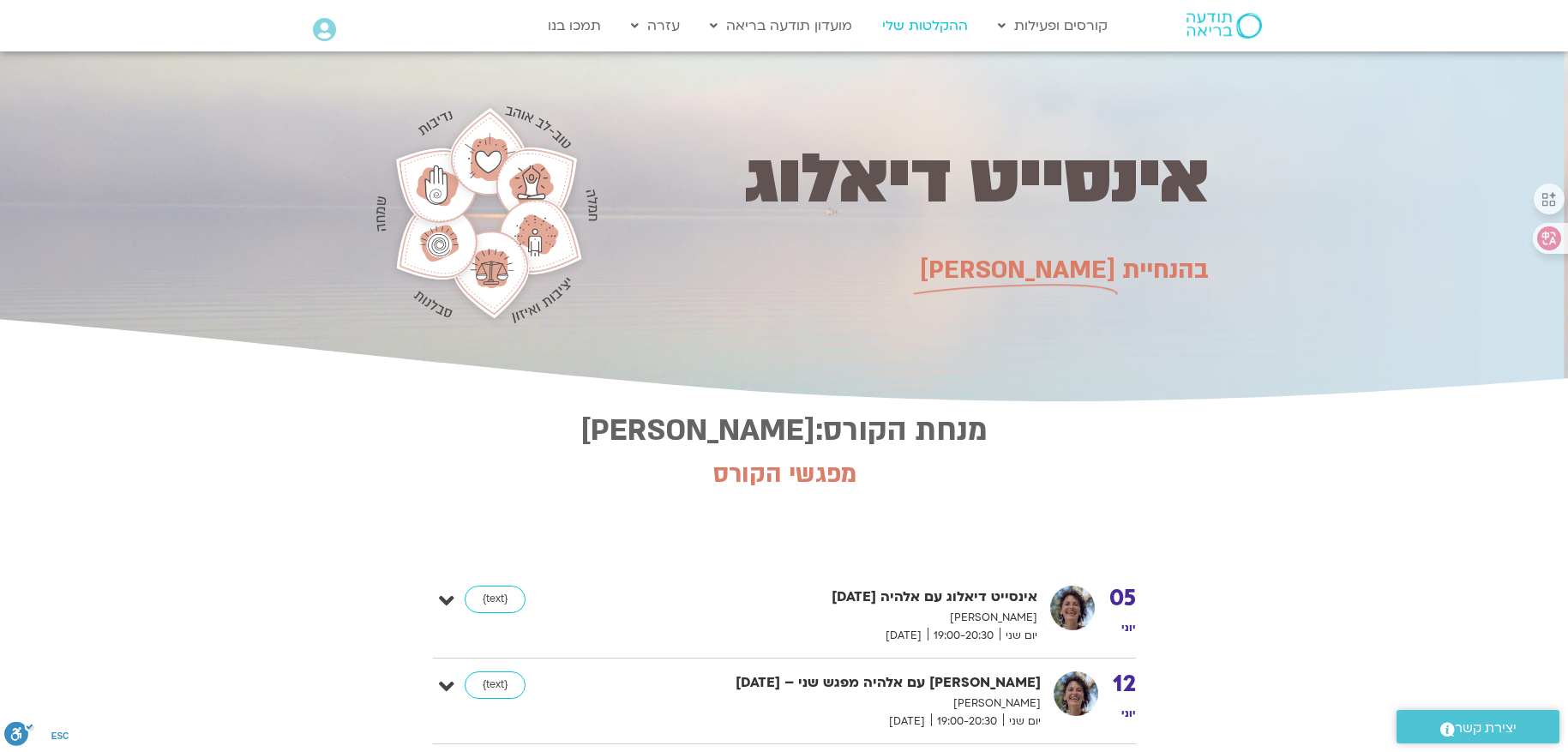
click at [919, 28] on link "ההקלטות שלי" at bounding box center [925, 25] width 103 height 32
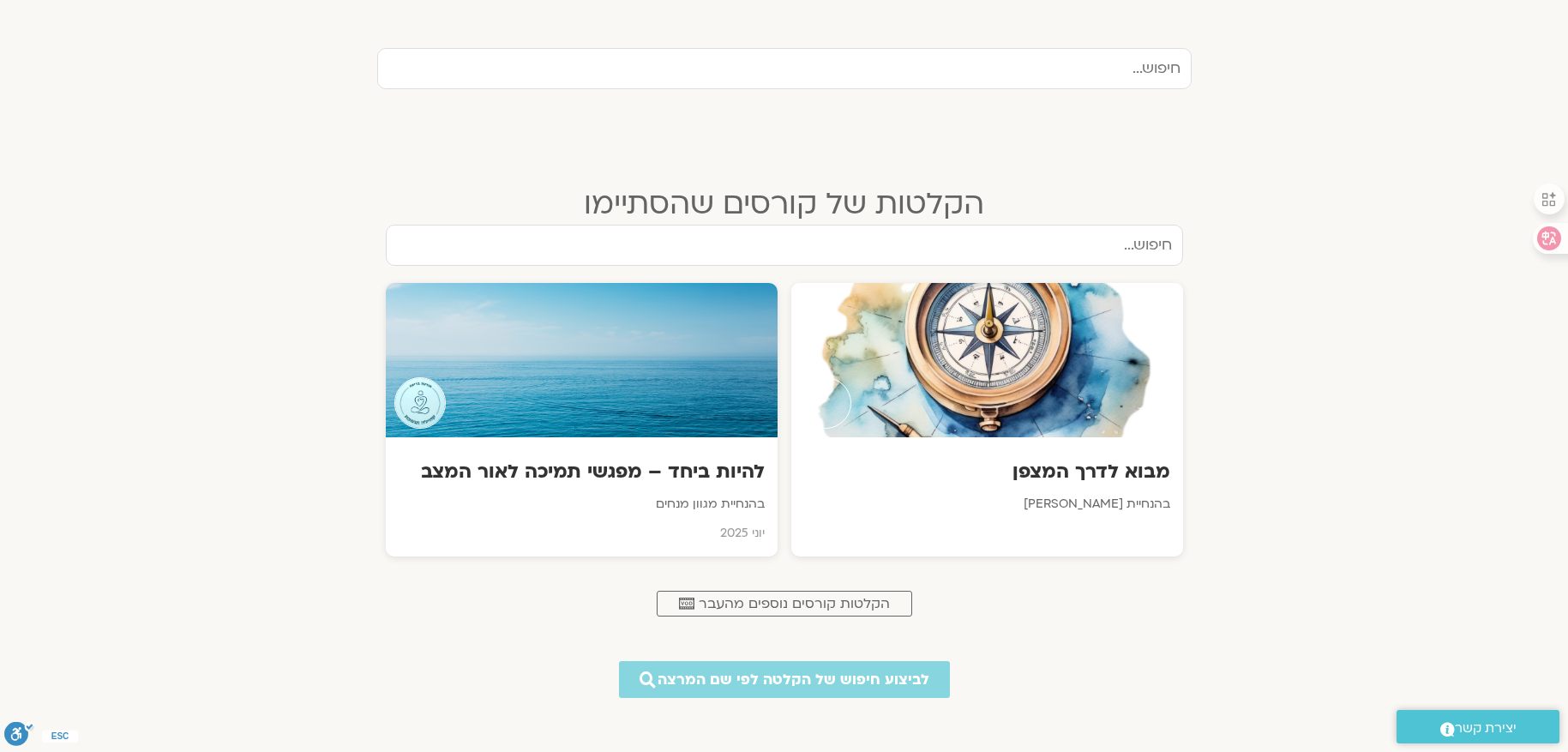
scroll to position [600, 0]
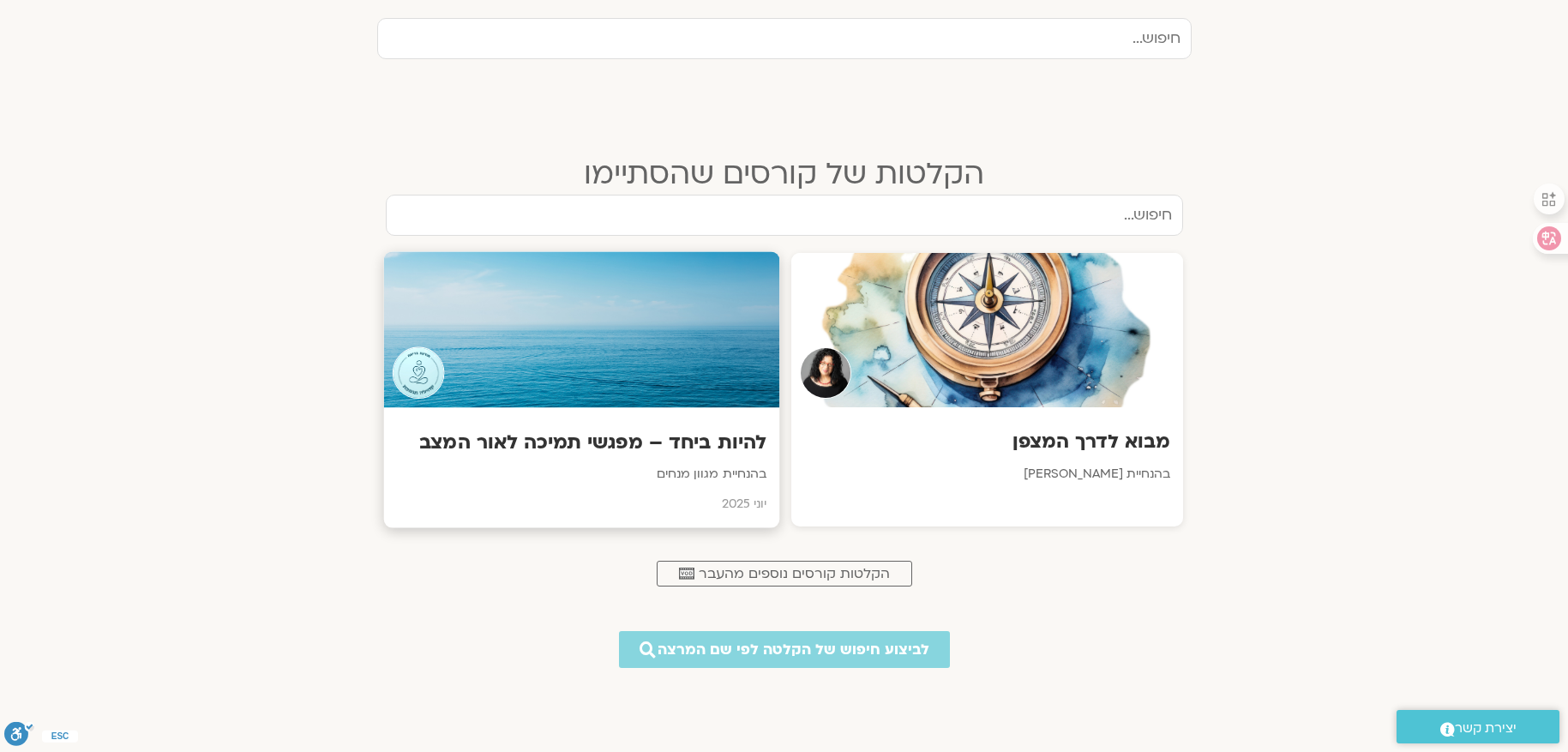
click at [716, 391] on div at bounding box center [581, 329] width 396 height 156
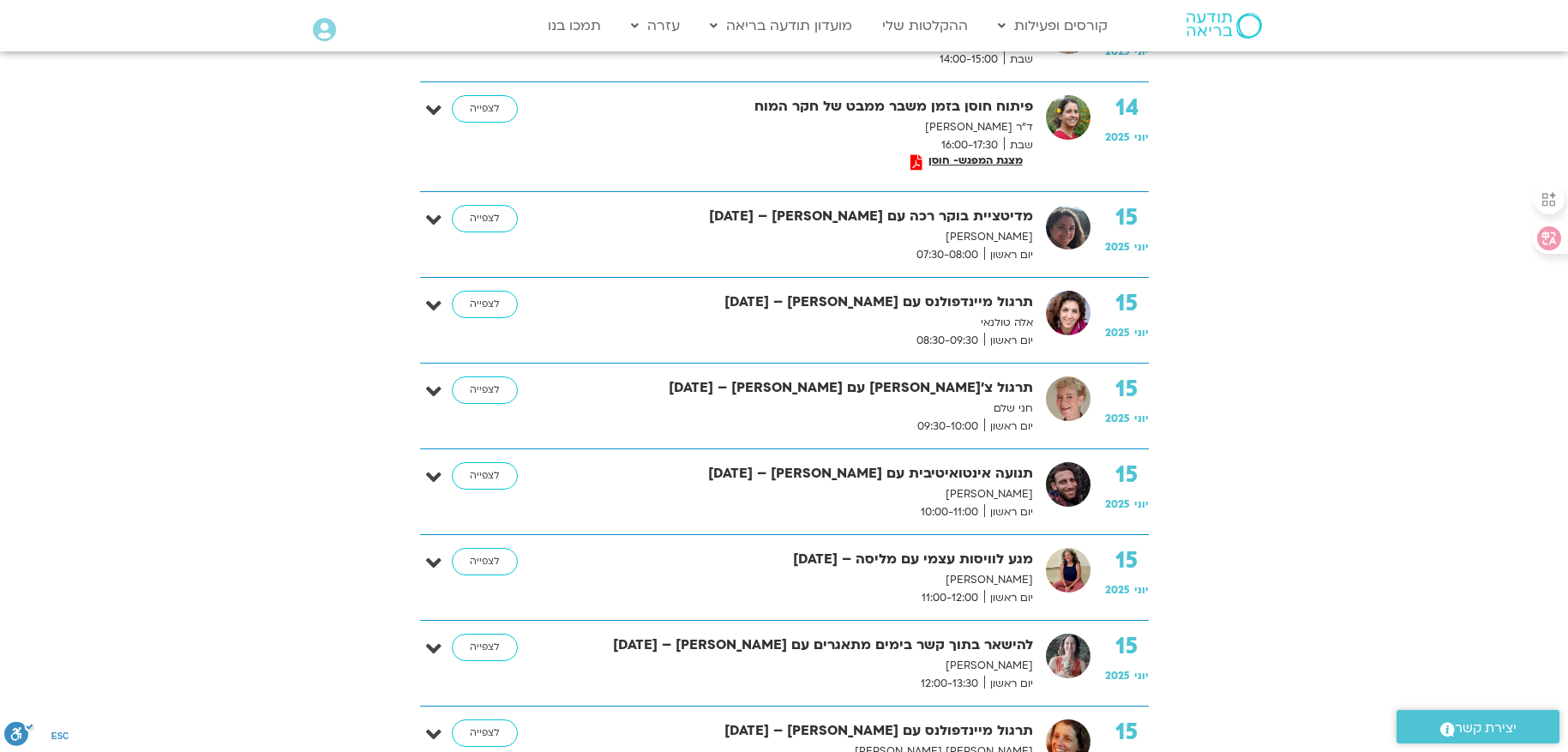
scroll to position [686, 0]
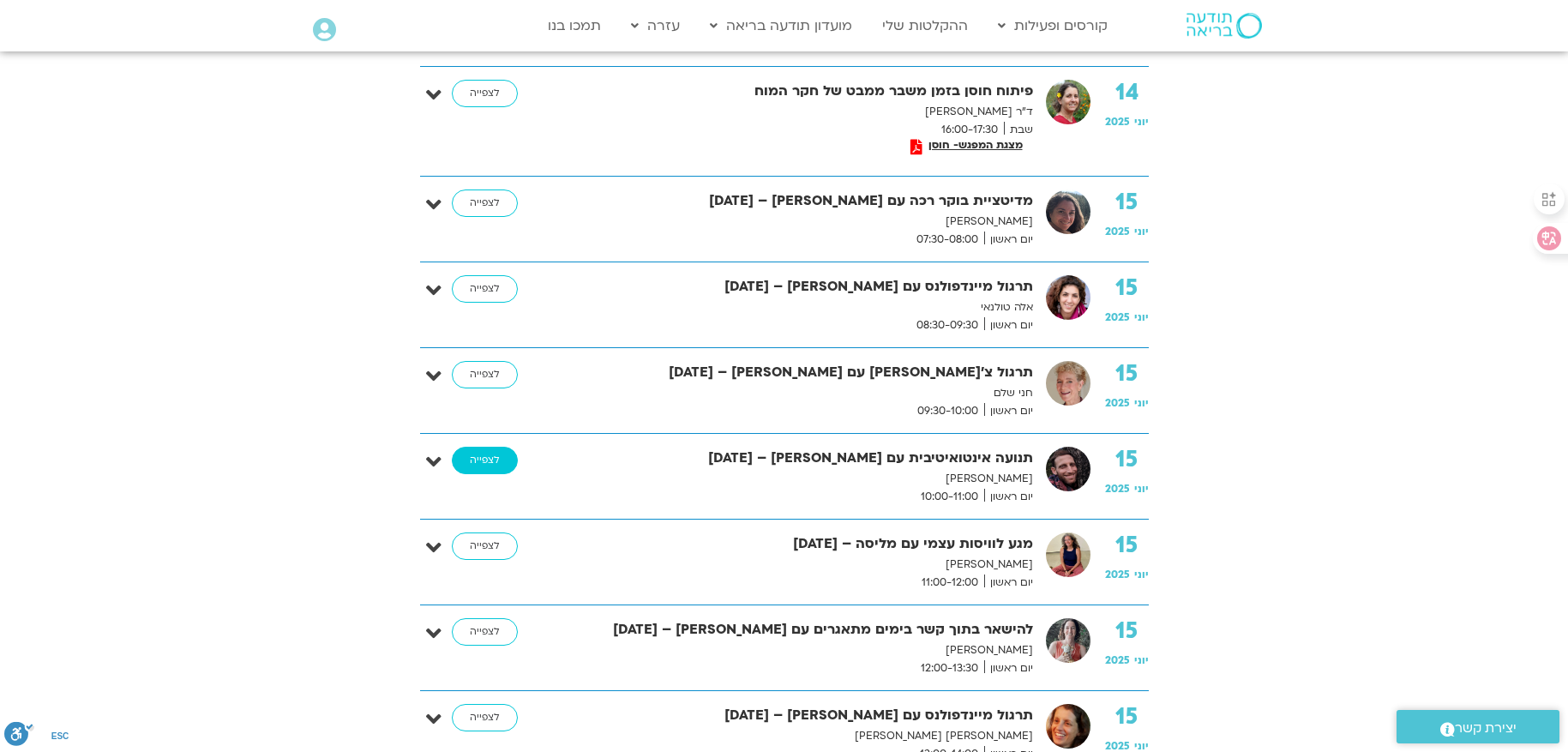
click at [486, 459] on link "לצפייה" at bounding box center [485, 460] width 66 height 28
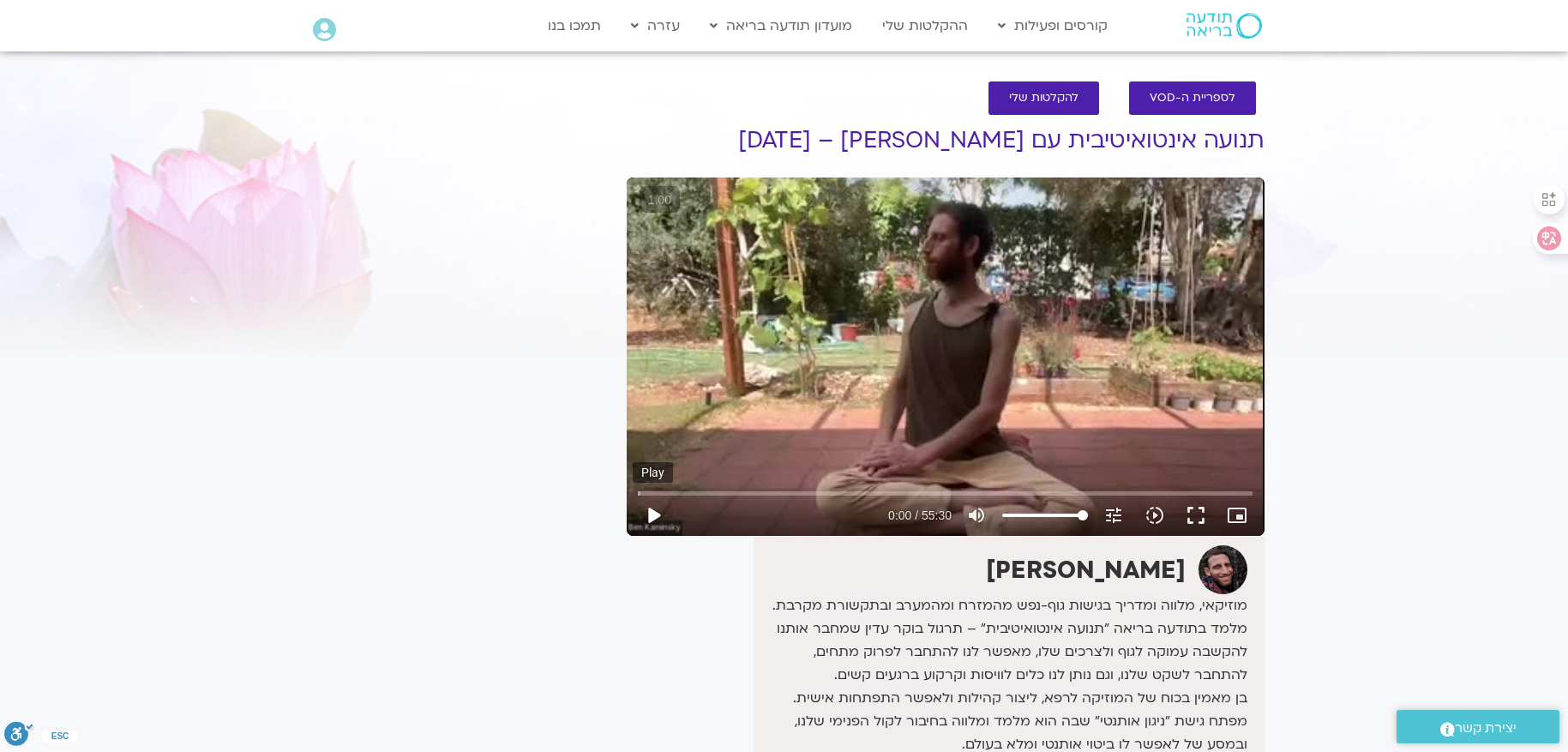
click at [654, 514] on button "play_arrow" at bounding box center [653, 514] width 41 height 41
click at [828, 494] on input "Seek" at bounding box center [946, 493] width 615 height 10
click at [943, 491] on input "Seek" at bounding box center [946, 493] width 615 height 10
click at [1058, 488] on input "Seek" at bounding box center [946, 493] width 615 height 10
click at [643, 512] on button "pause" at bounding box center [653, 514] width 41 height 41
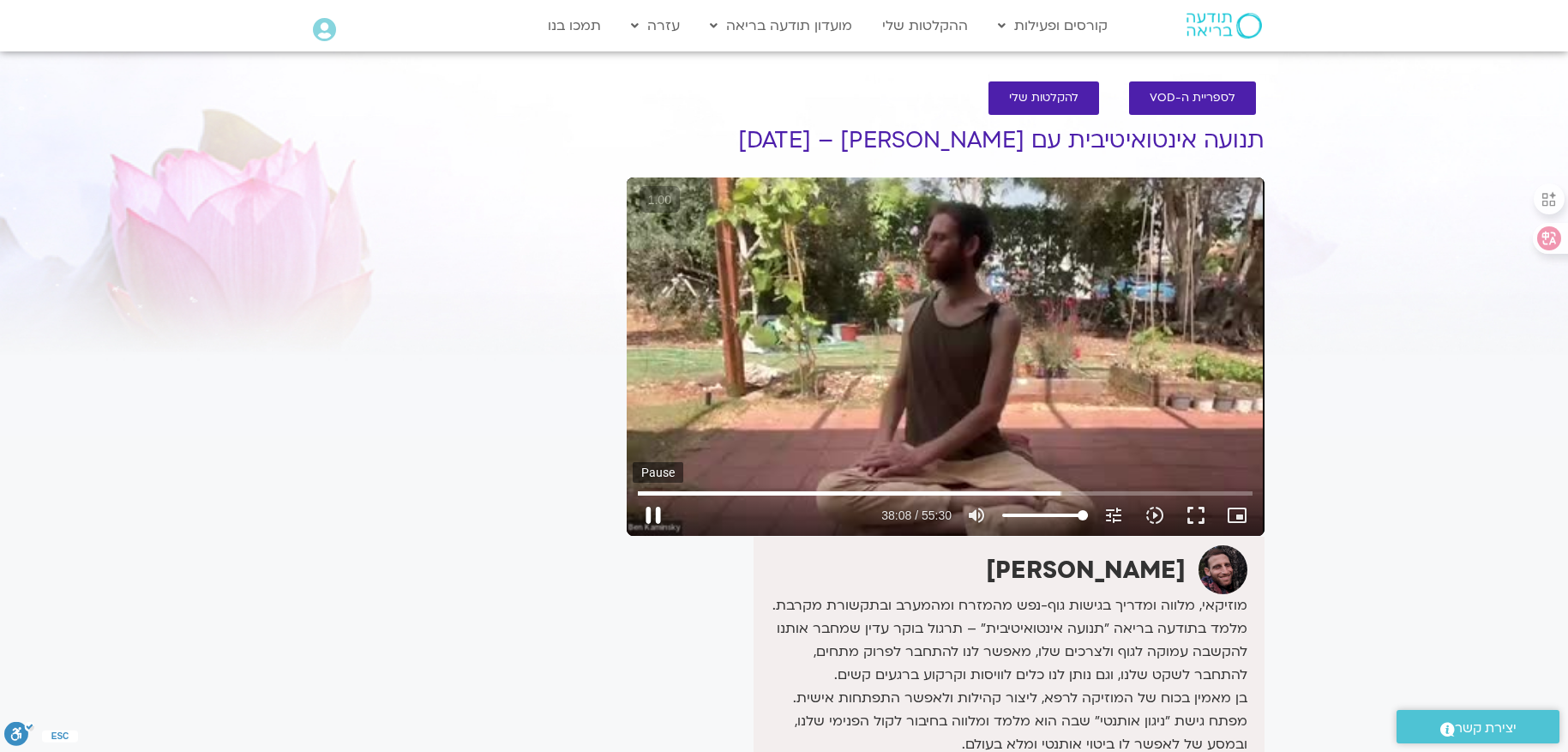
type input "2288.712385"
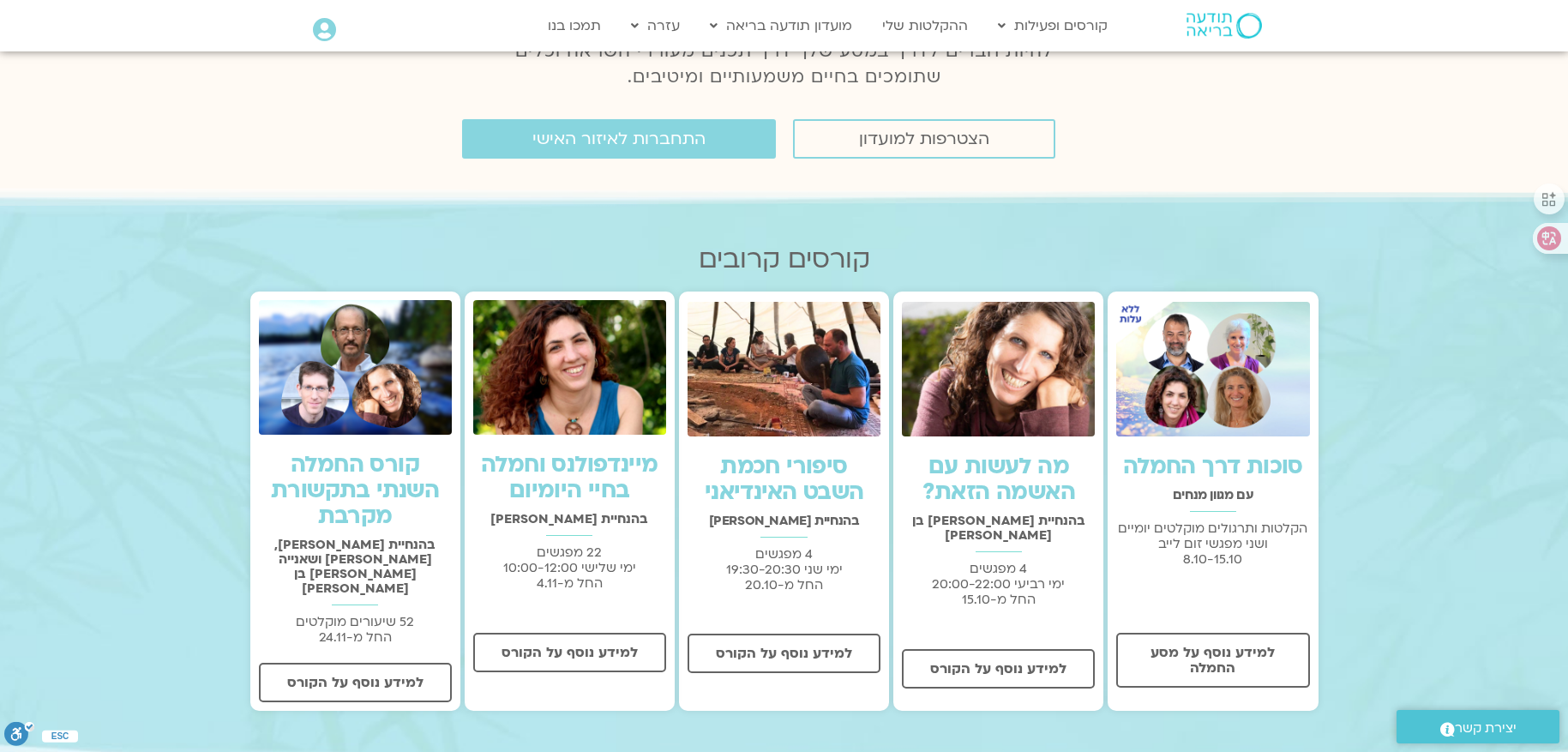
scroll to position [428, 0]
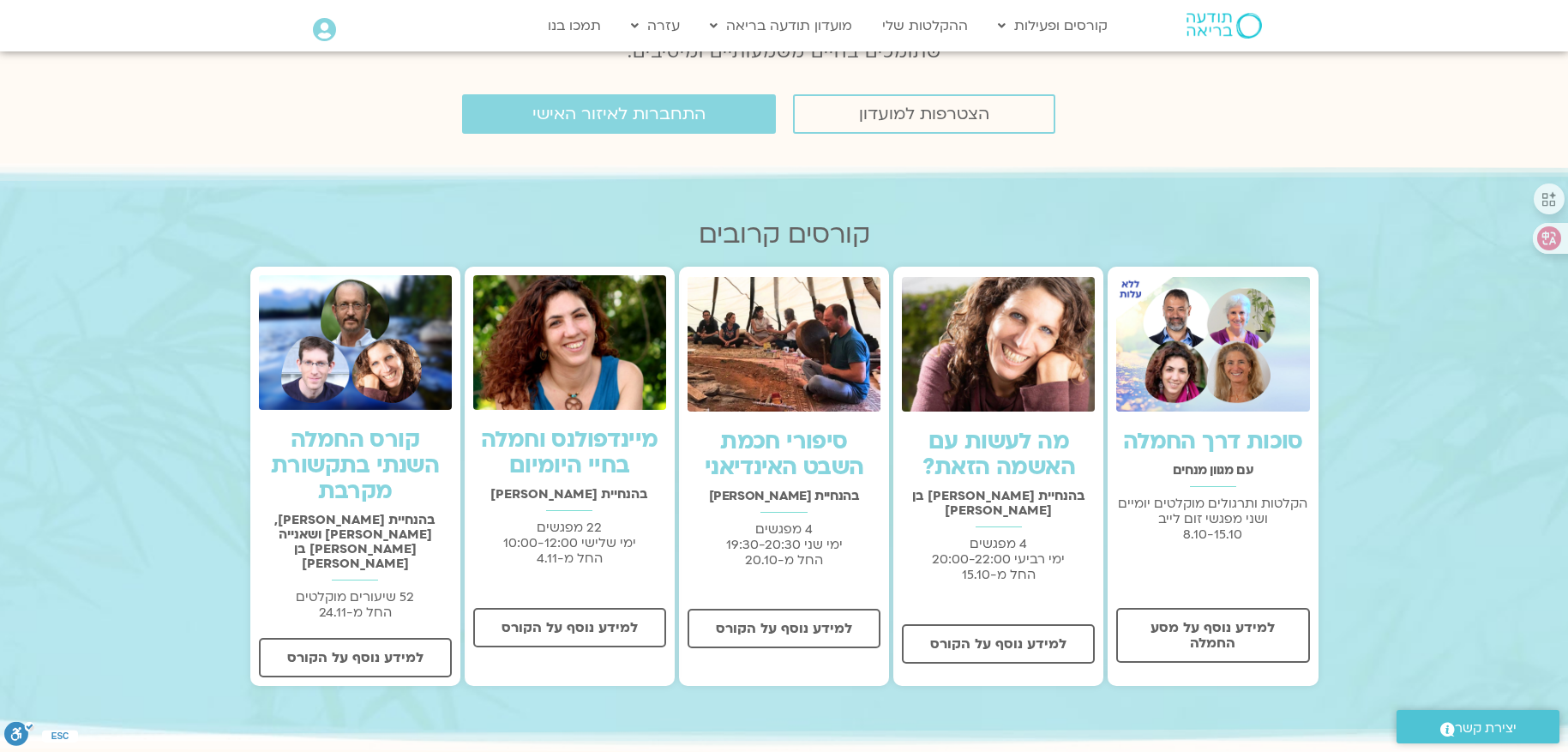
click at [1232, 437] on link "סוכות דרך החמלה" at bounding box center [1213, 440] width 180 height 30
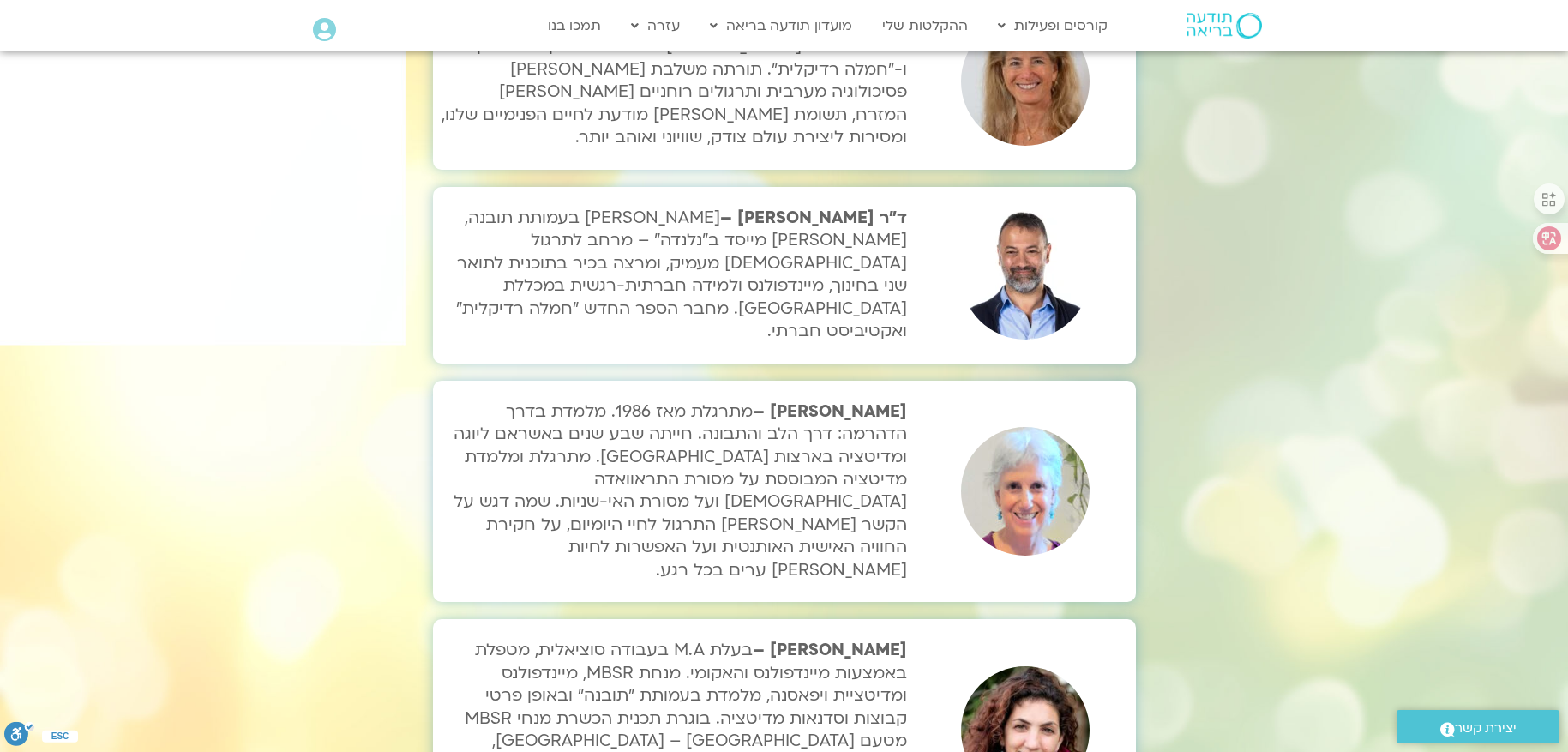
scroll to position [5657, 0]
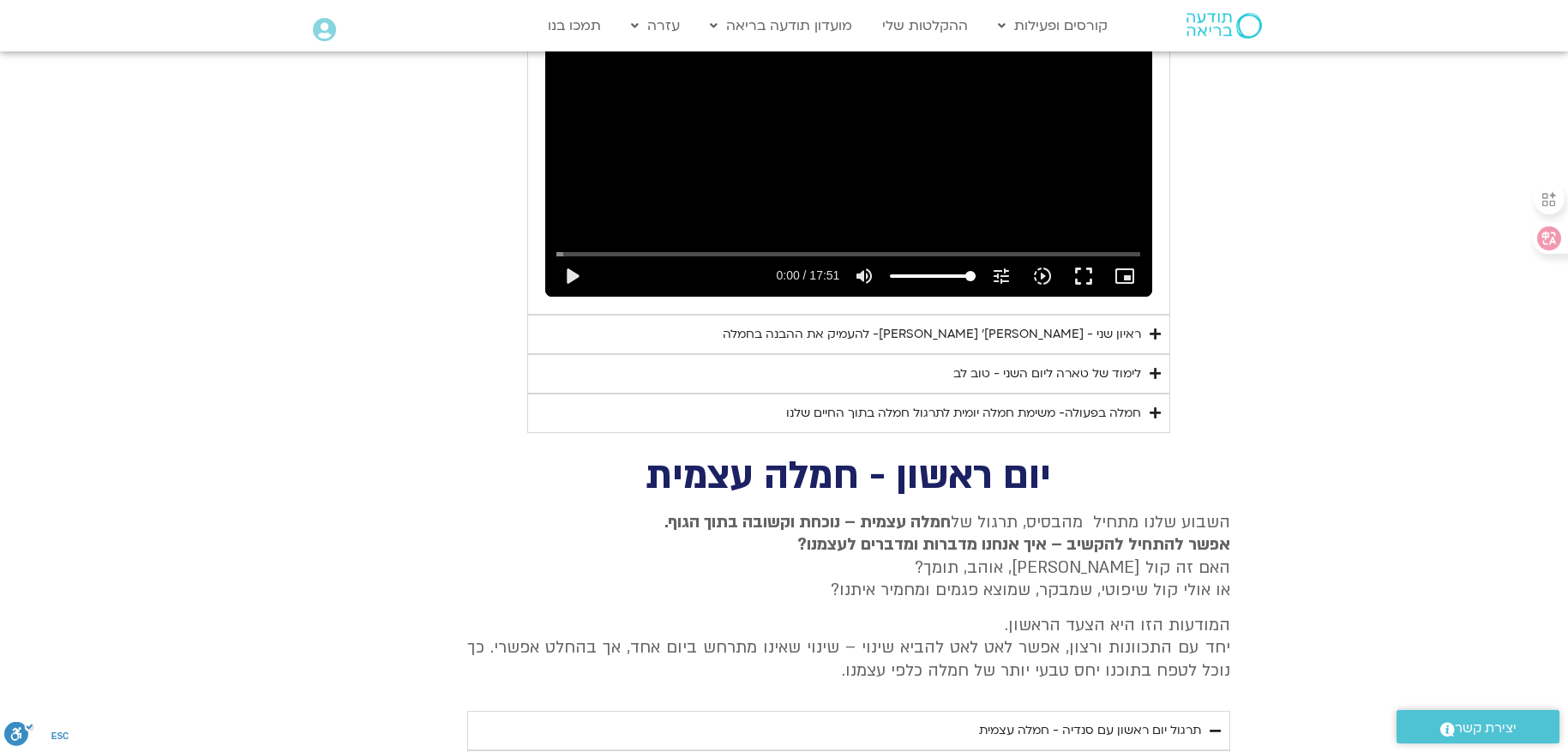
scroll to position [2927, 0]
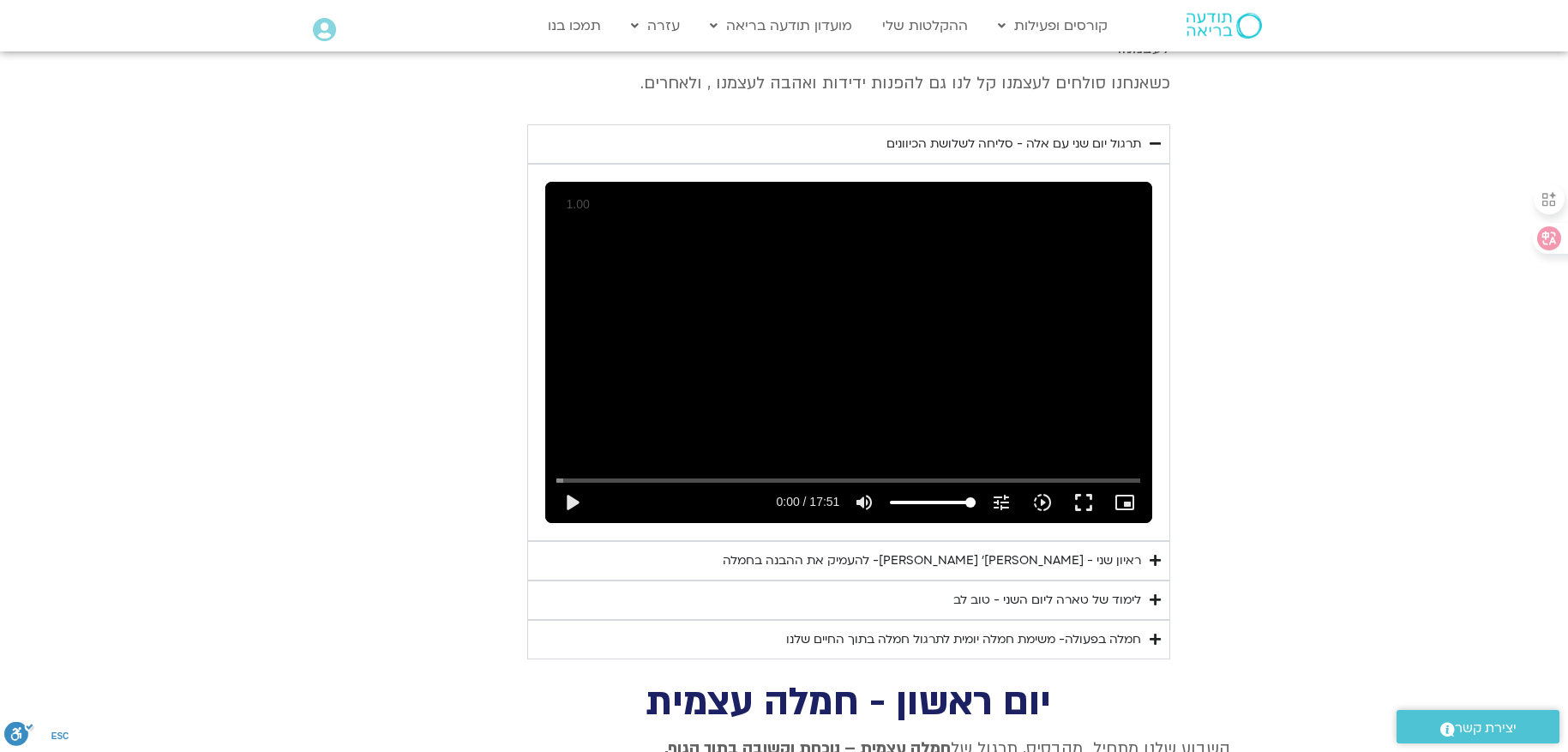
click at [315, 23] on icon at bounding box center [324, 30] width 24 height 24
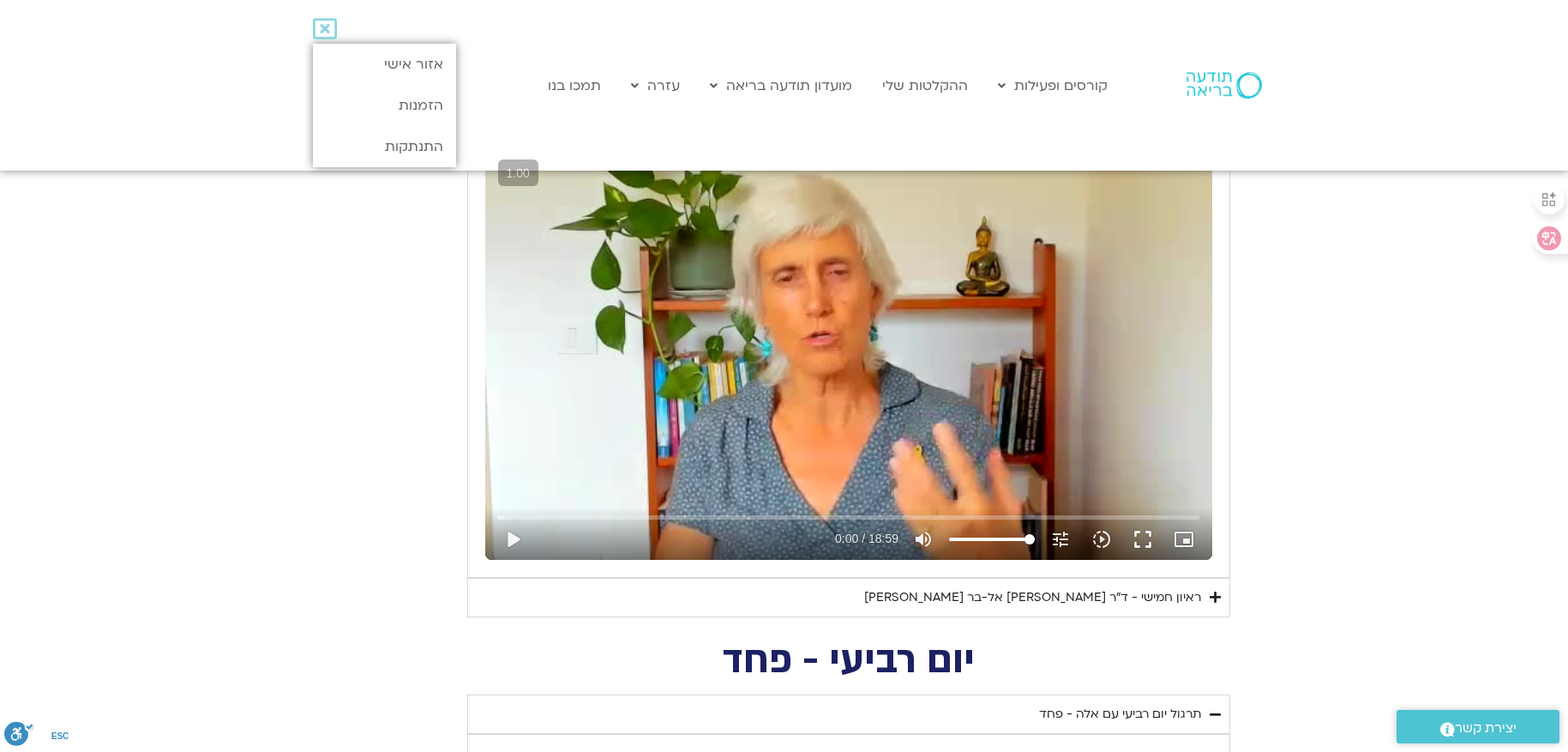
scroll to position [698, 0]
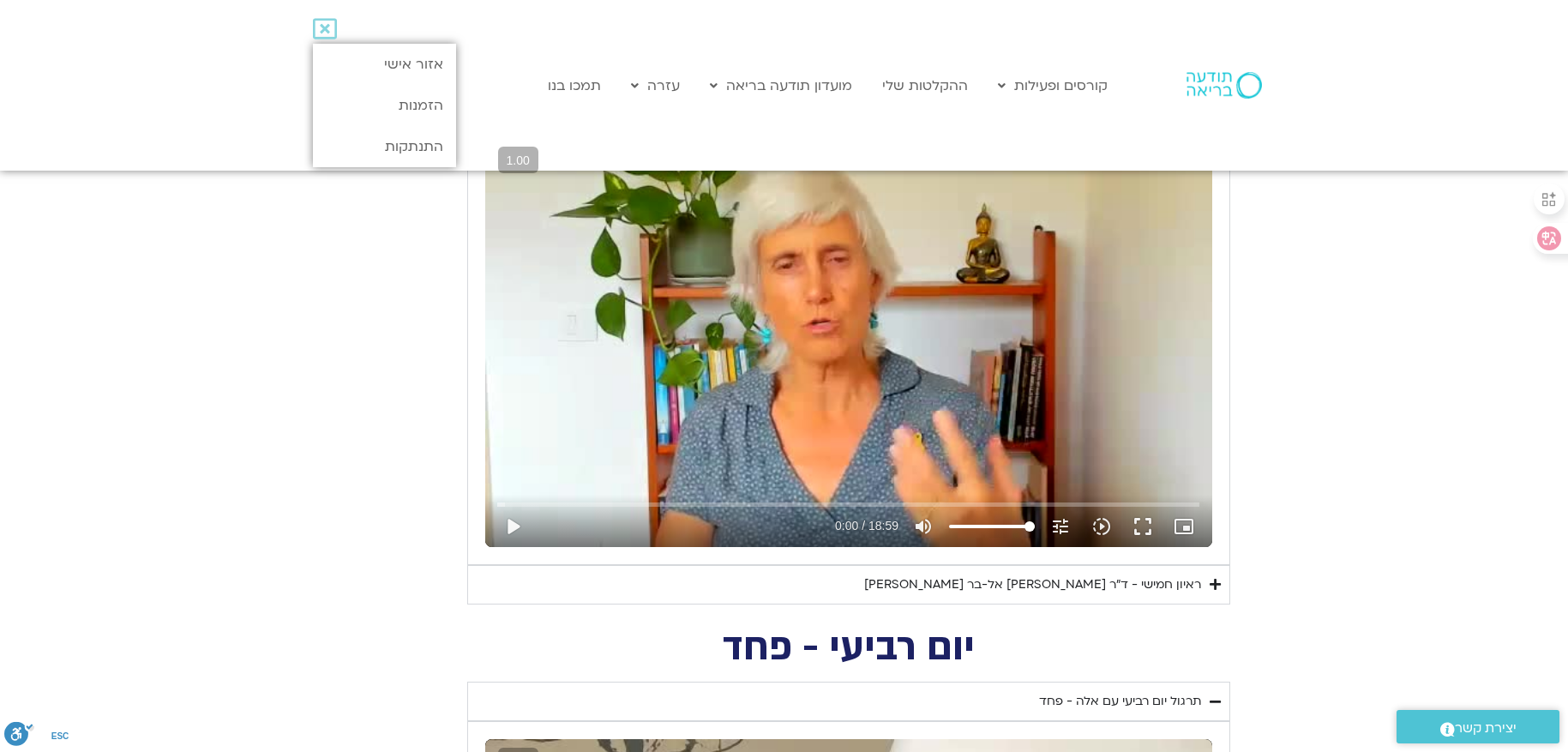
click at [1168, 584] on div "ראיון חמישי - ד"ר [PERSON_NAME] אל-בר [PERSON_NAME]" at bounding box center [1033, 585] width 337 height 21
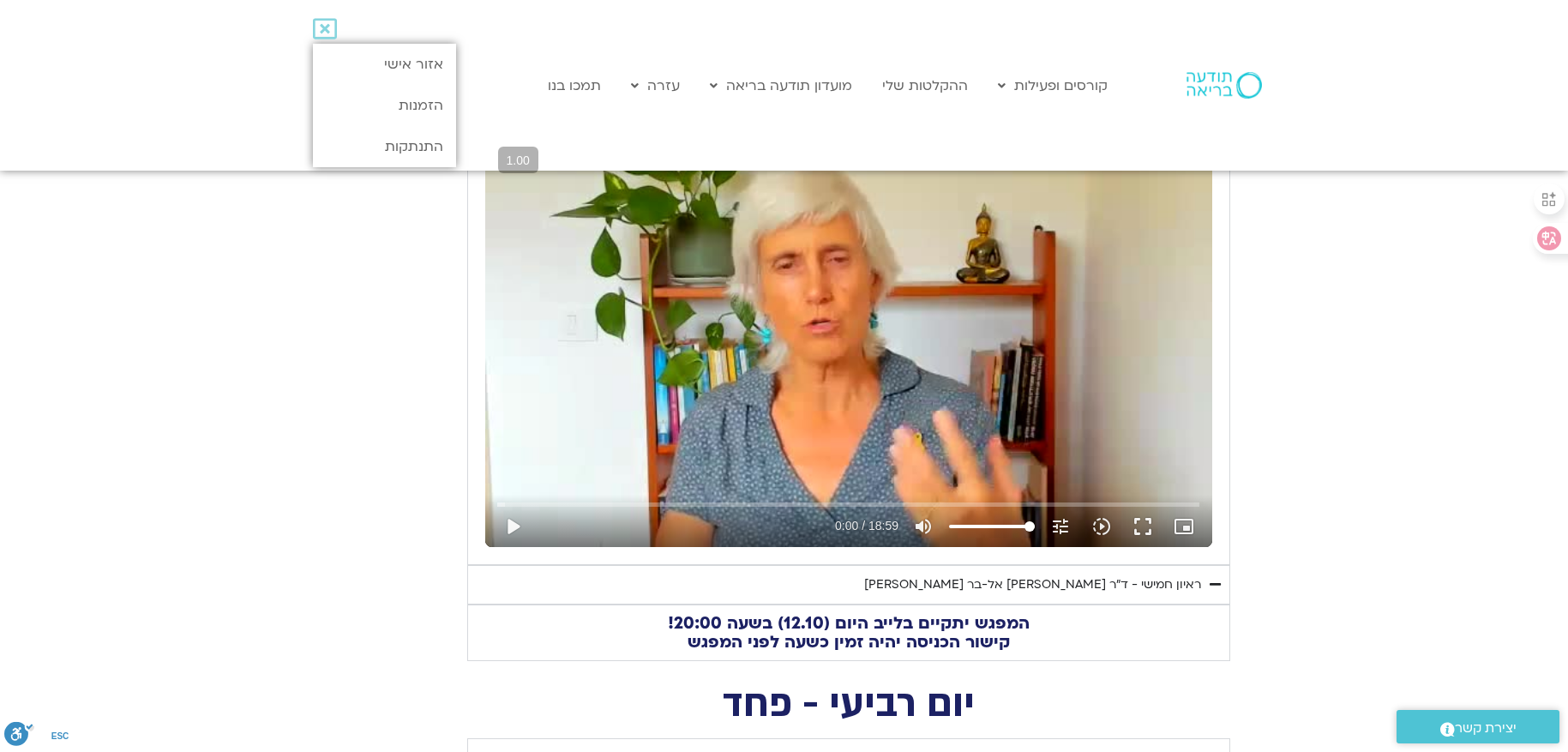
click at [270, 104] on section "Main Menu קורסים ופעילות לוח שידורים התכניות שלי קורסים ההקלטות שלי מועדון תודע…" at bounding box center [784, 85] width 1568 height 171
click at [265, 386] on section "יום חמישי - אשמה השבוע שלנו מתחיל מהבסיס, תרגול של חמלה עצמית – נוכחת וקשובה בת…" at bounding box center [784, 344] width 1568 height 633
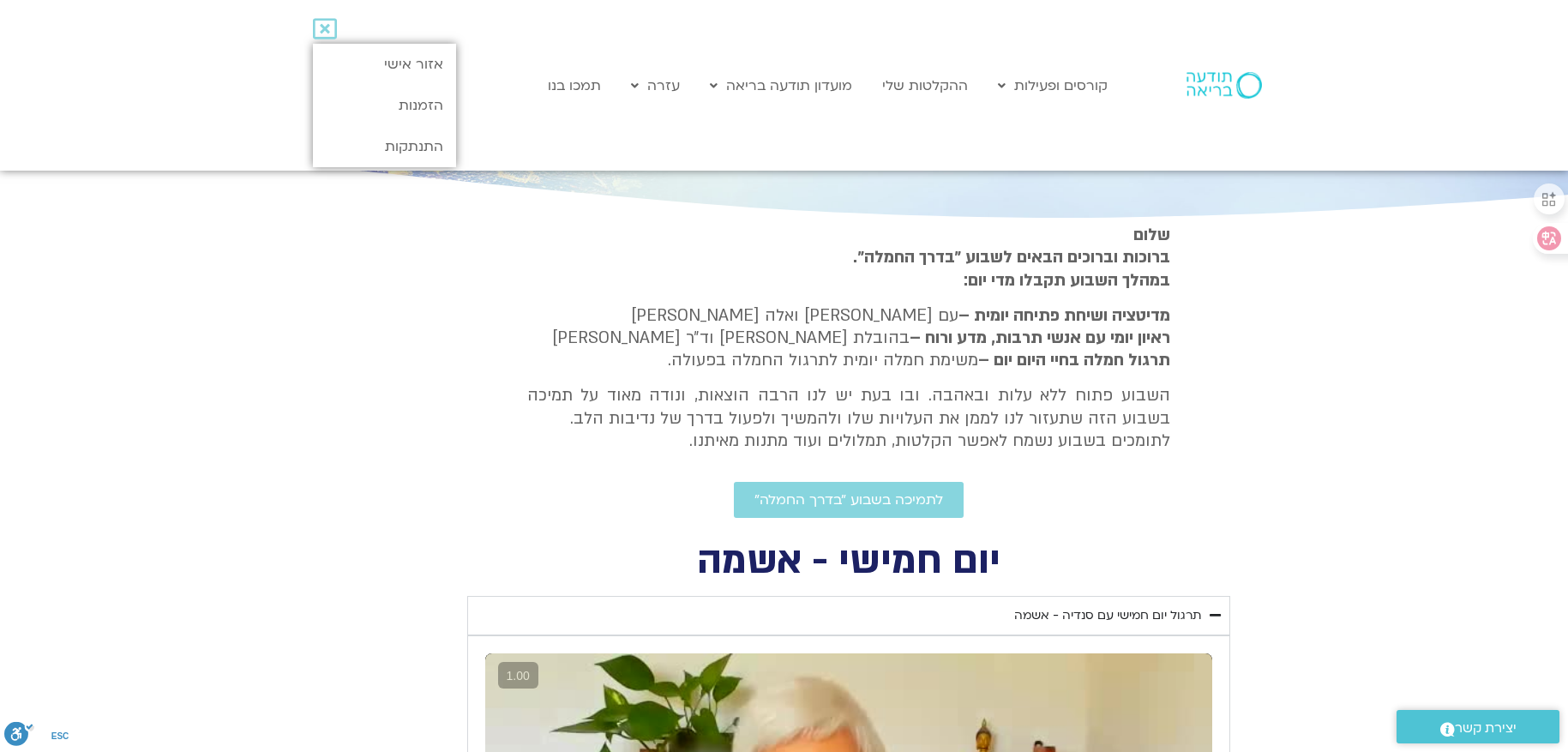
scroll to position [185, 0]
